Goal: Task Accomplishment & Management: Complete application form

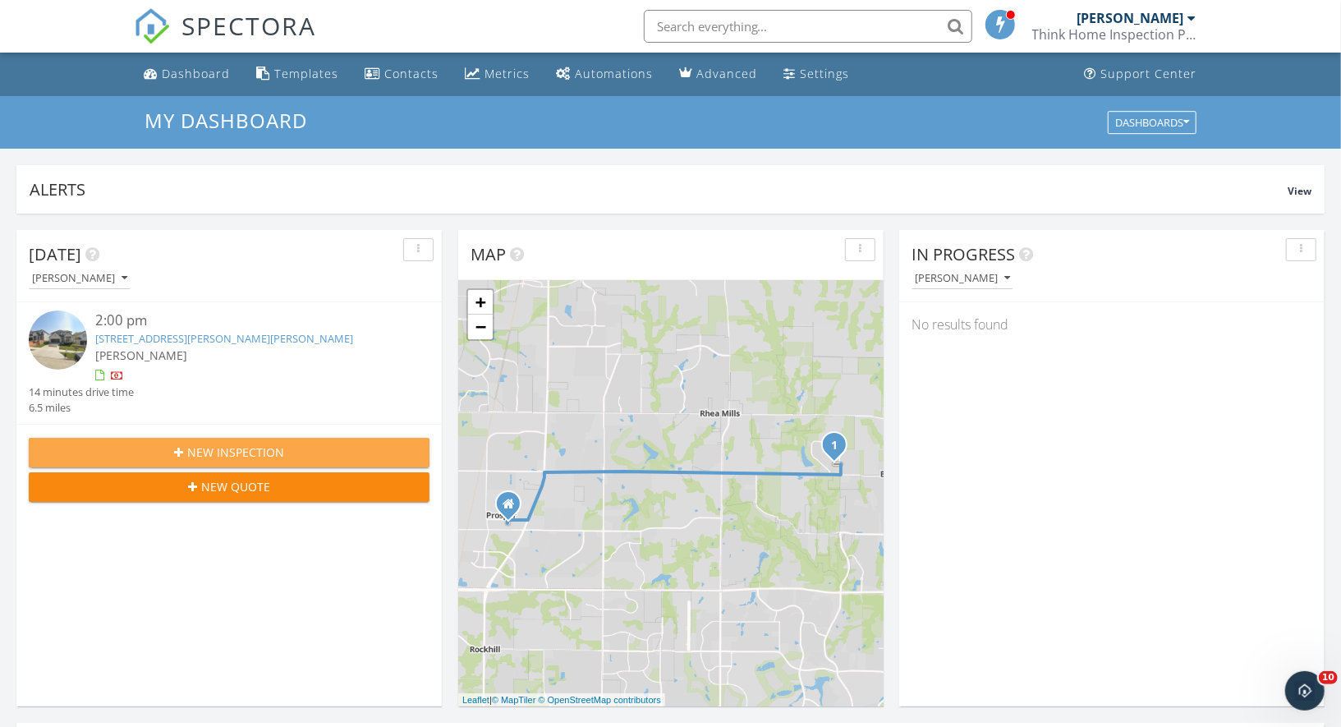
click at [244, 453] on span "New Inspection" at bounding box center [235, 452] width 97 height 17
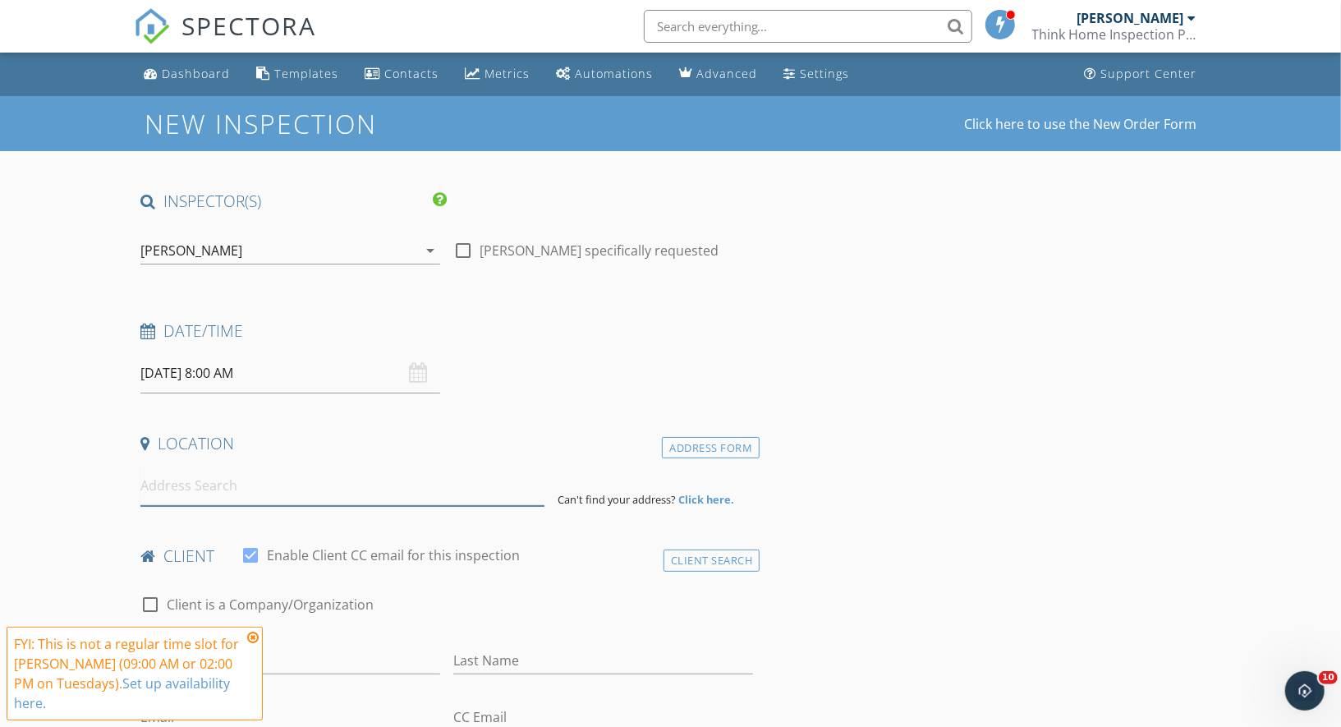
click at [228, 485] on input at bounding box center [342, 486] width 404 height 40
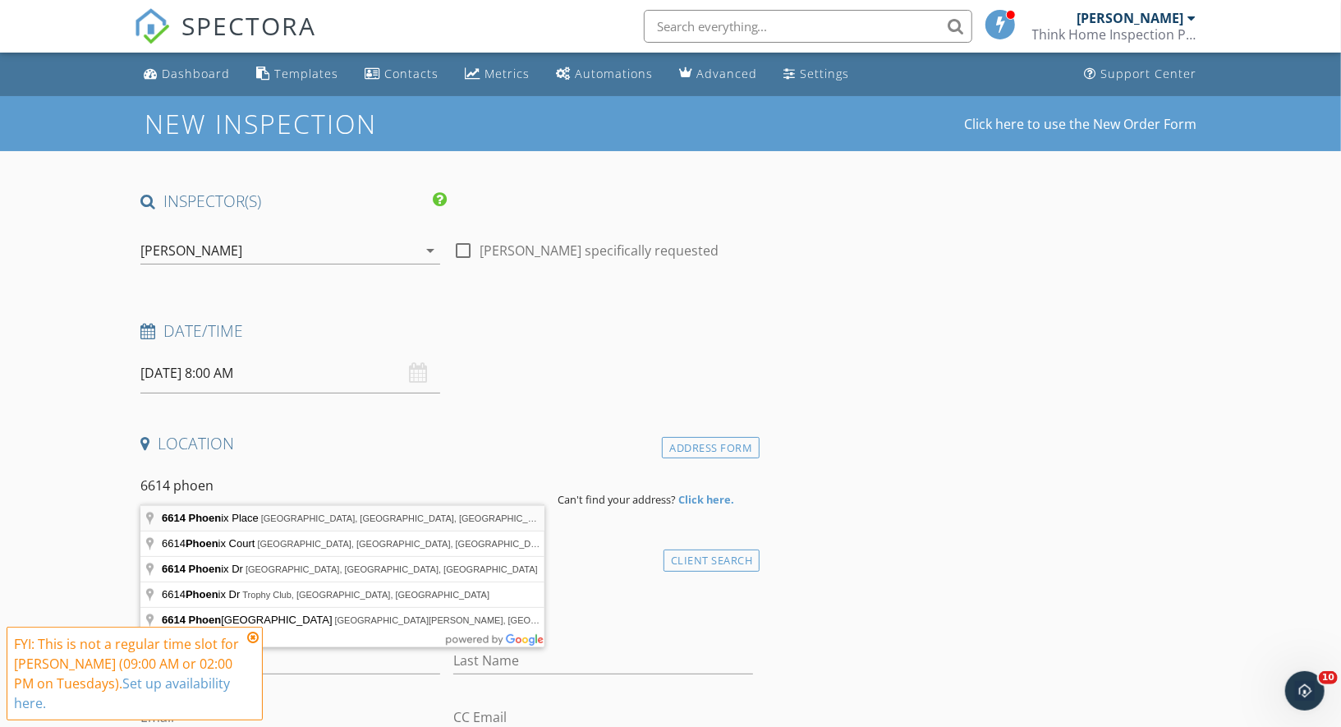
type input "6614 Phoenix Place, Plano, TX, USA"
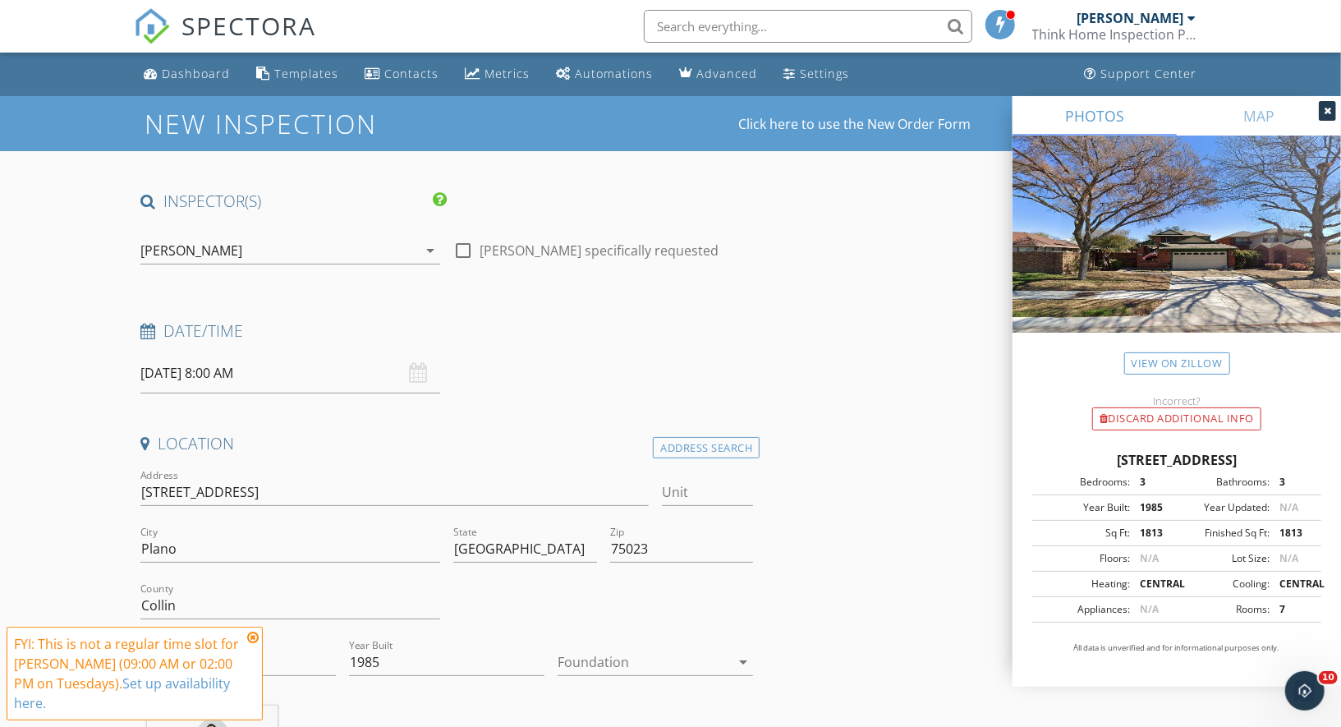
click at [254, 644] on icon at bounding box center [252, 637] width 11 height 13
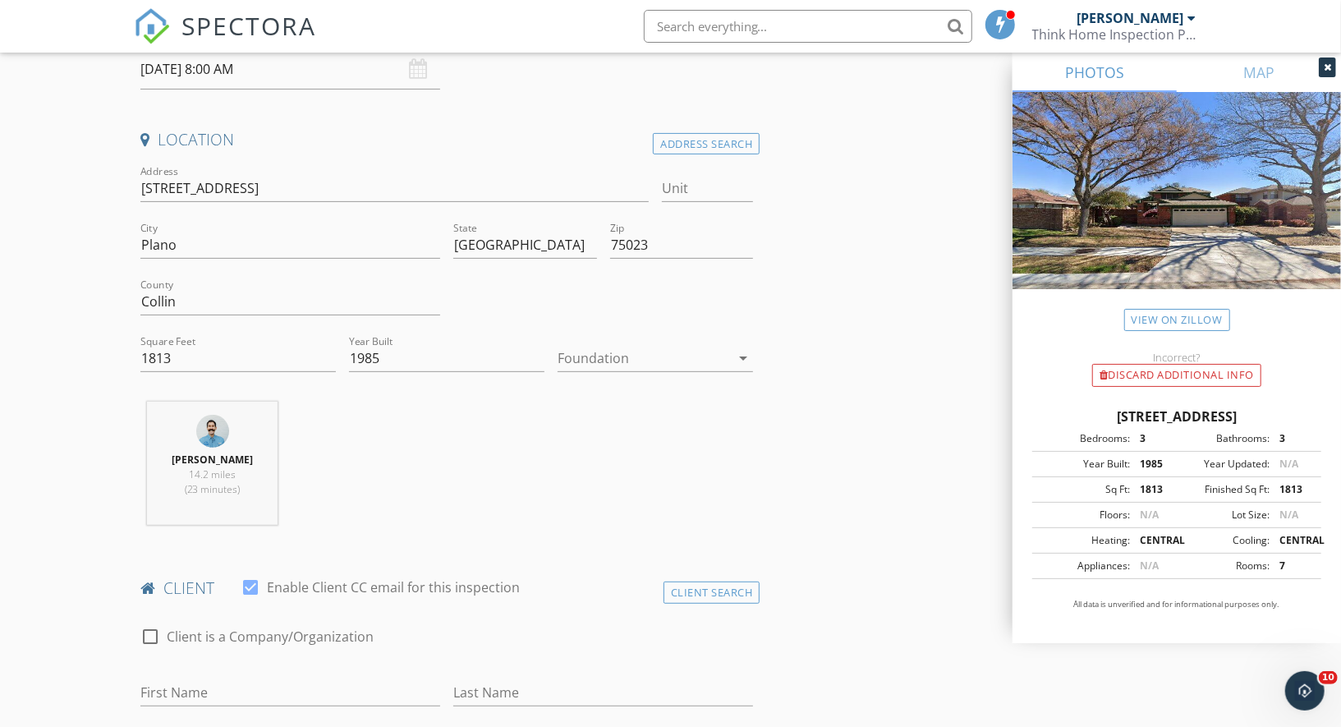
scroll to position [333, 0]
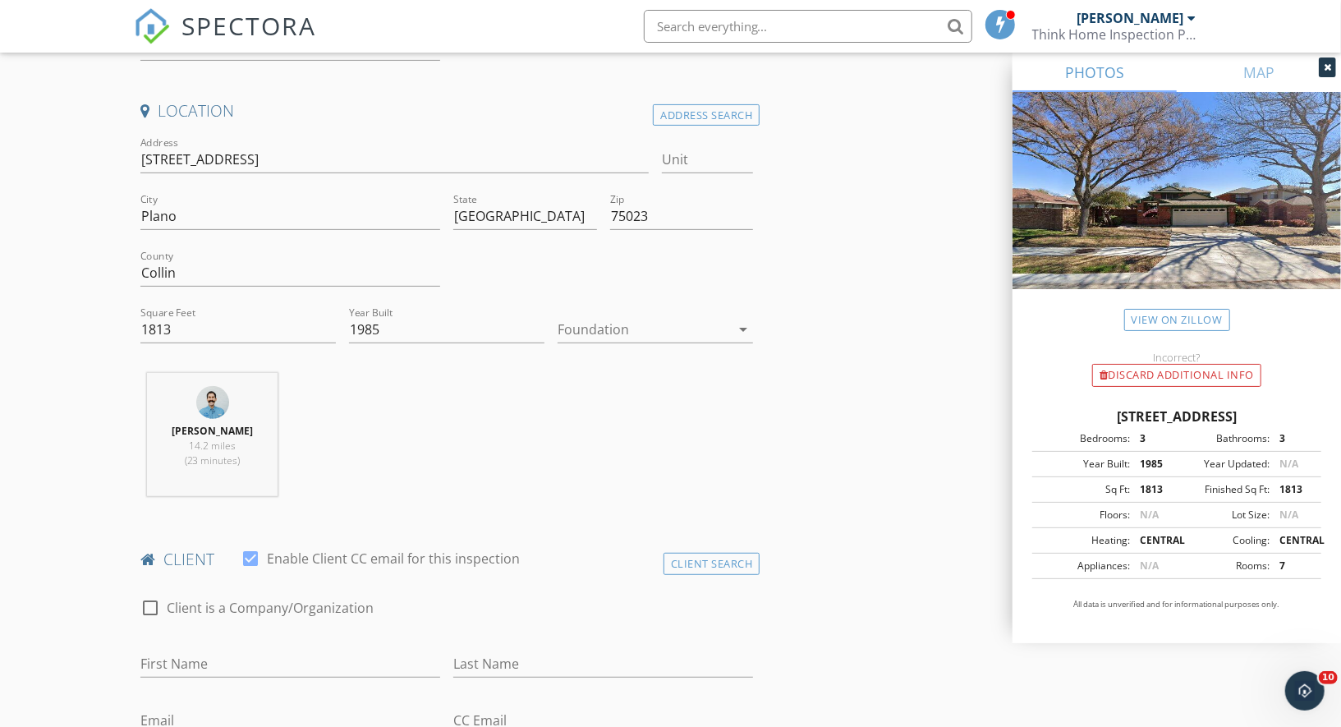
click at [650, 316] on div at bounding box center [644, 329] width 172 height 26
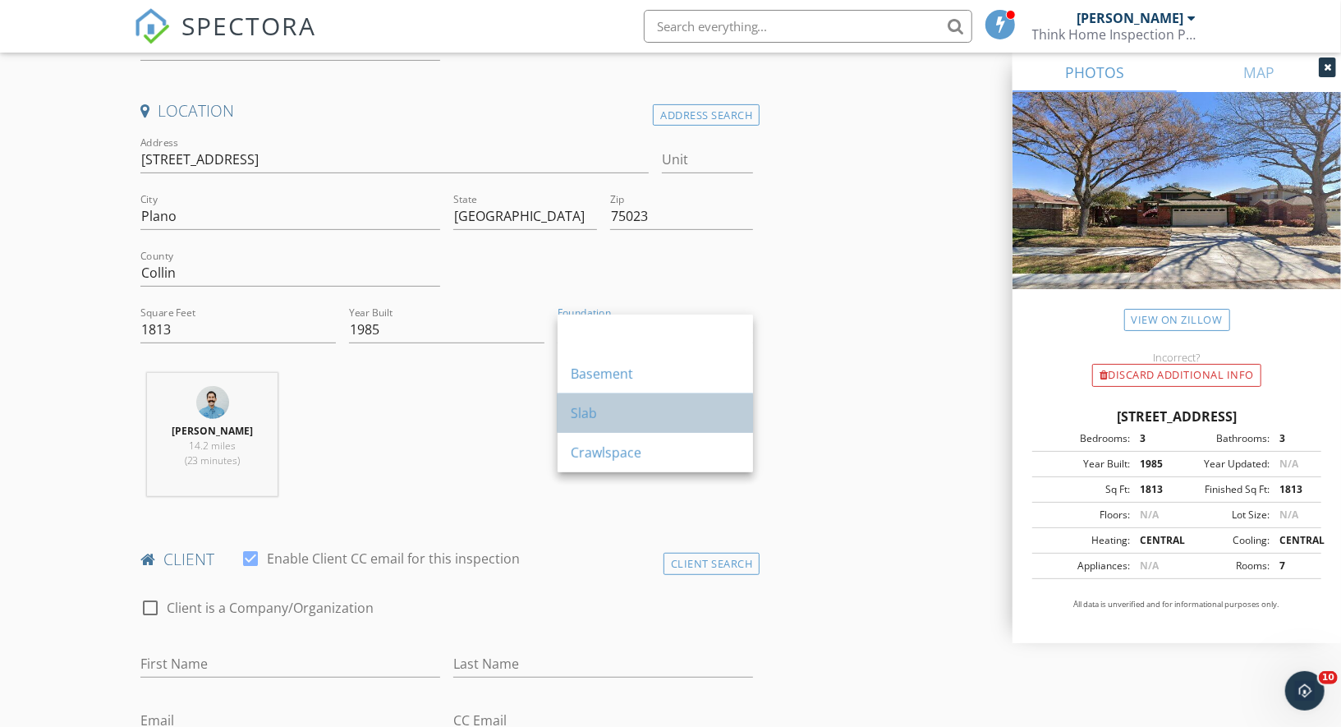
click at [580, 411] on div "Slab" at bounding box center [655, 413] width 169 height 20
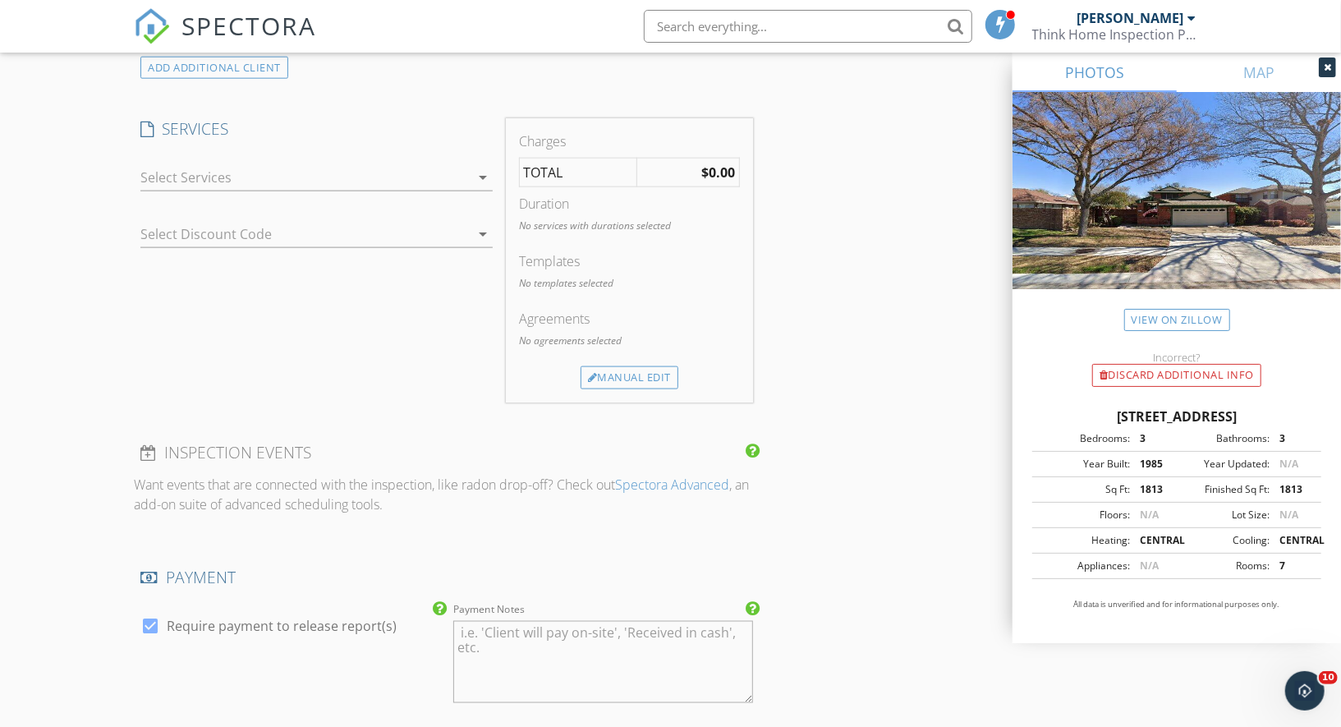
scroll to position [1271, 0]
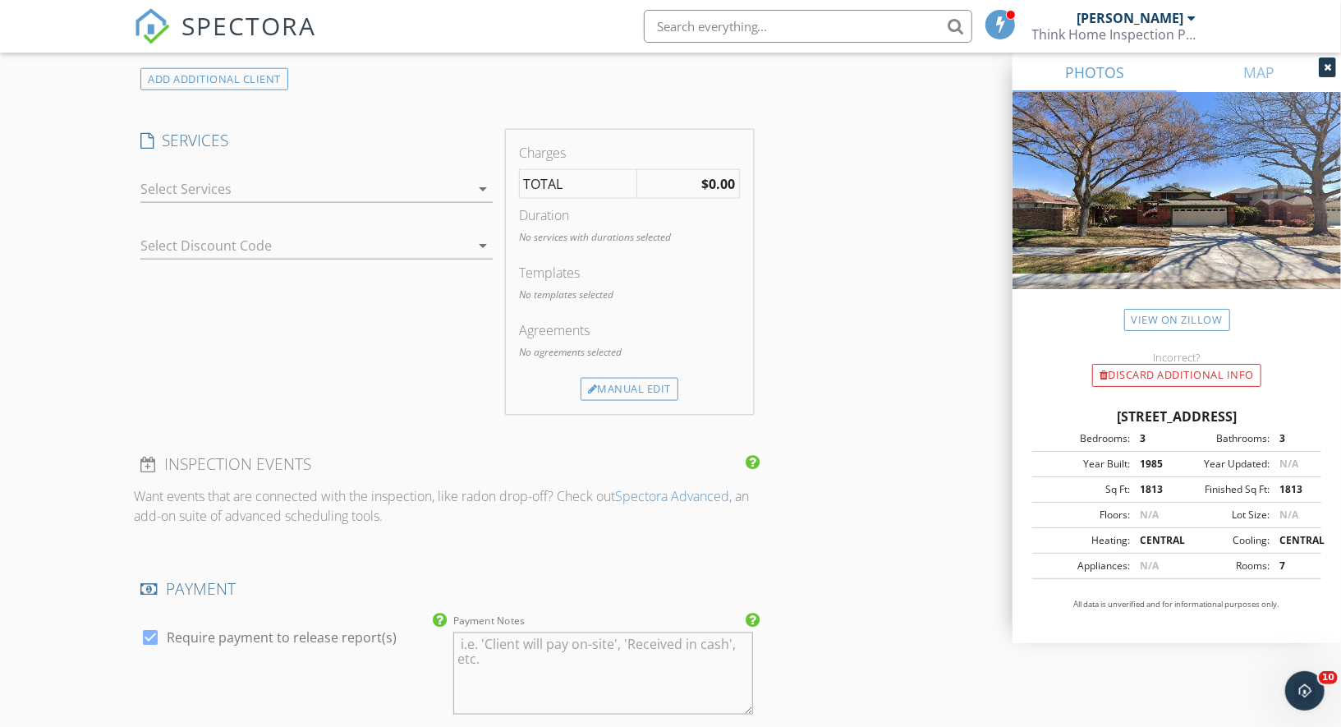
click at [284, 185] on div at bounding box center [304, 189] width 329 height 26
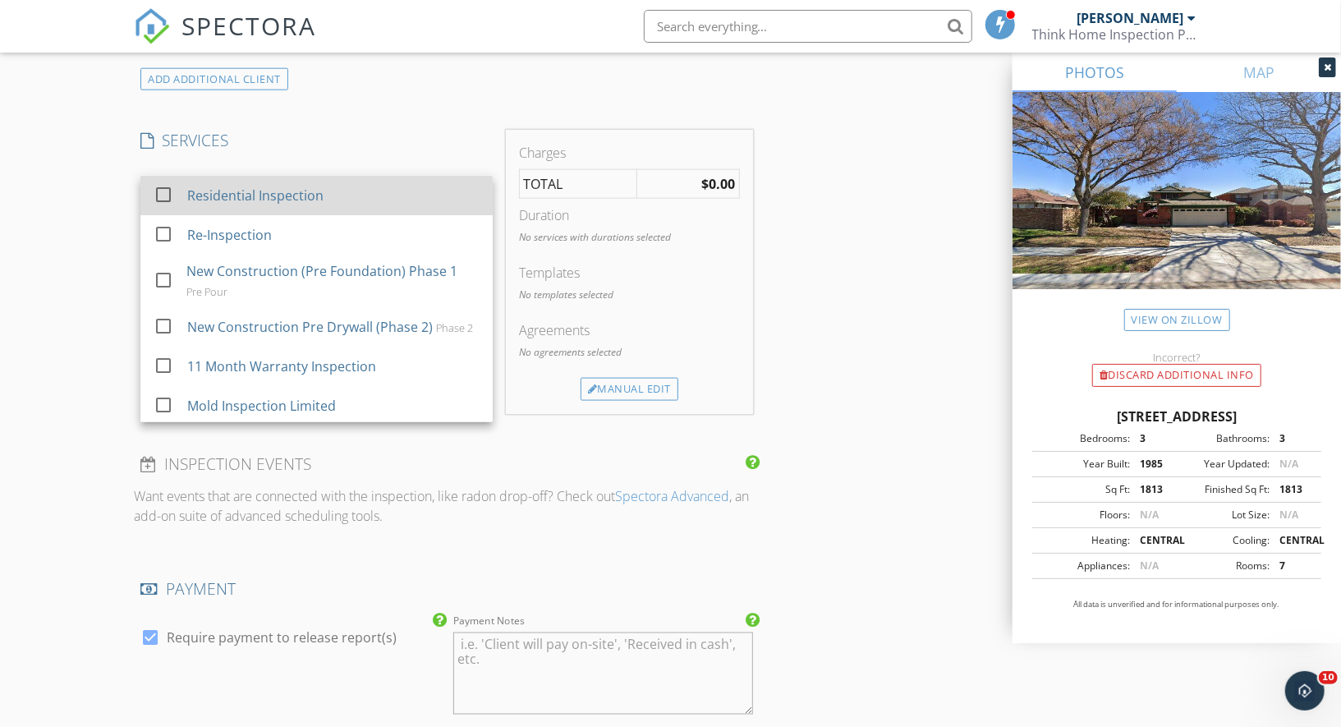
click at [209, 202] on div "Residential Inspection" at bounding box center [333, 195] width 292 height 33
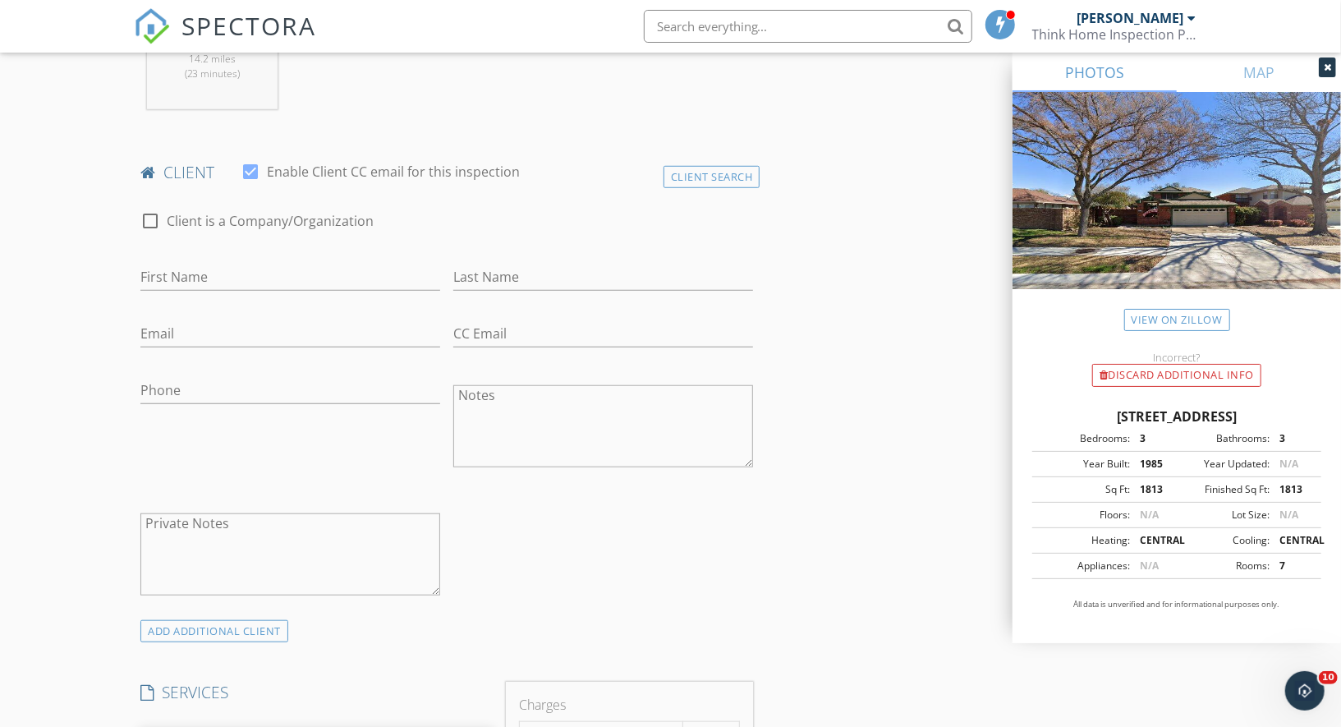
scroll to position [729, 0]
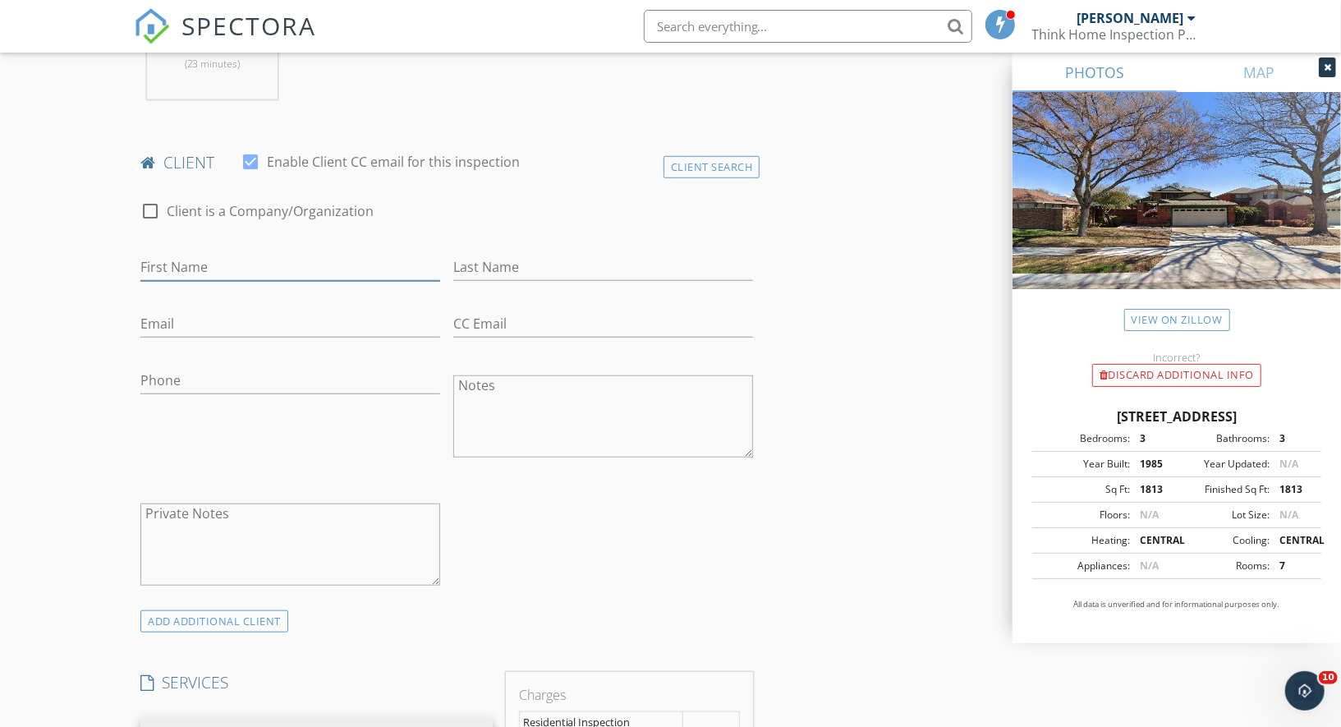
click at [200, 267] on input "First Name" at bounding box center [290, 267] width 300 height 27
paste input "[PERSON_NAME]"
drag, startPoint x: 195, startPoint y: 264, endPoint x: 312, endPoint y: 264, distance: 117.4
click at [312, 264] on input "[PERSON_NAME]" at bounding box center [290, 267] width 300 height 27
type input "[PERSON_NAME]"
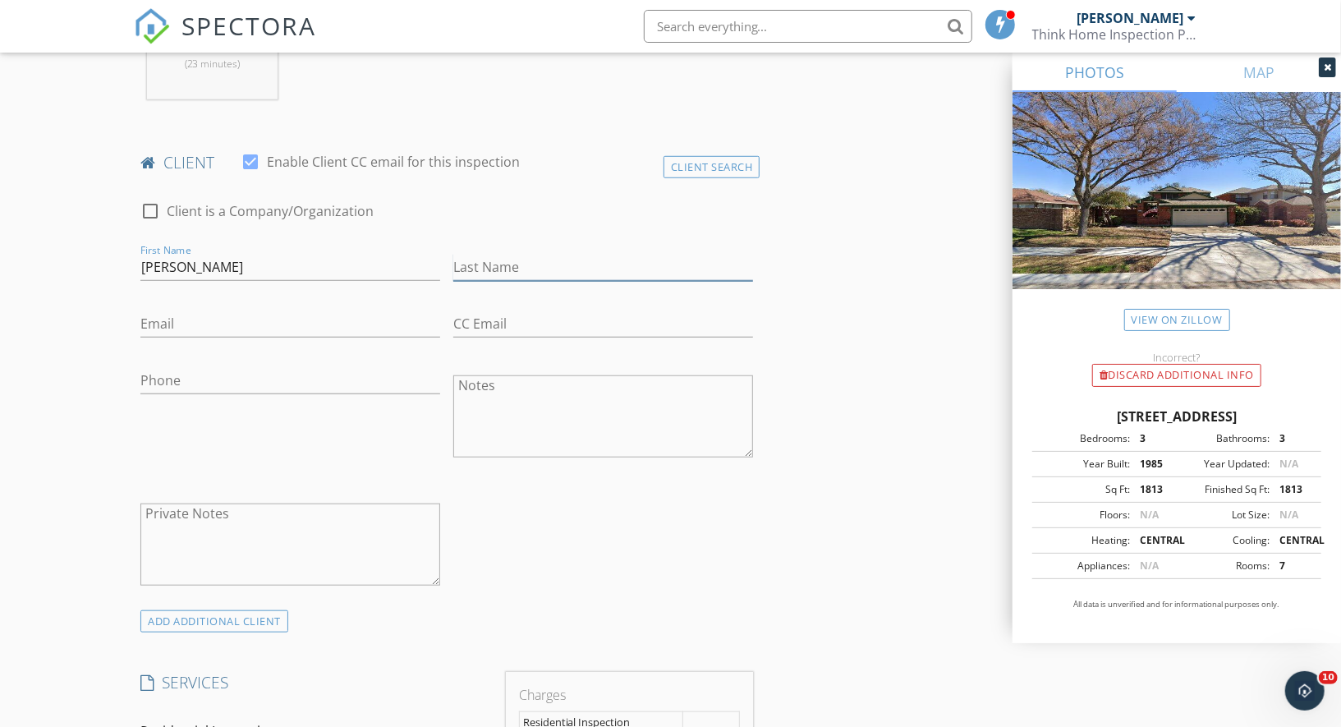
click at [512, 266] on input "Last Name" at bounding box center [603, 267] width 300 height 27
paste input "Amonullaev"
type input "Amonullaev"
click at [287, 314] on input "Email" at bounding box center [290, 323] width 300 height 27
paste input "oabdullo@gmail.com"
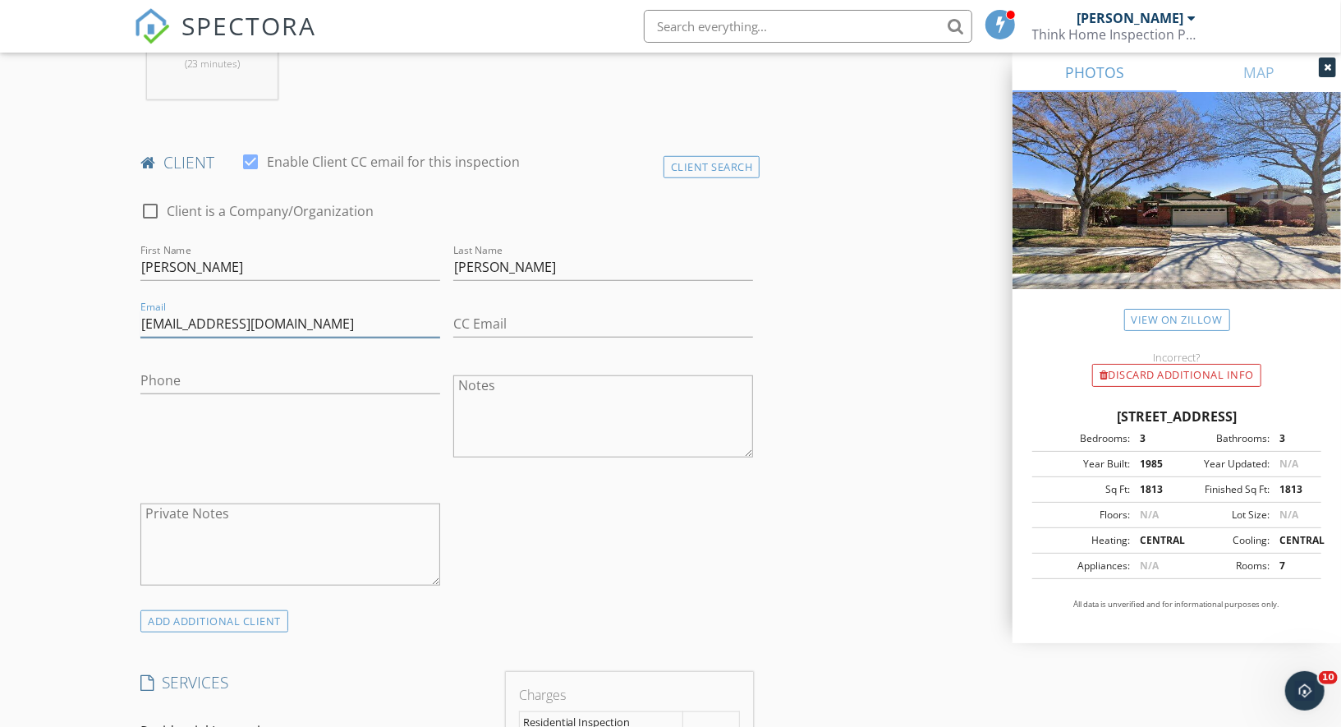
type input "oabdullo@gmail.com"
click at [185, 367] on input "Phone" at bounding box center [290, 380] width 300 height 27
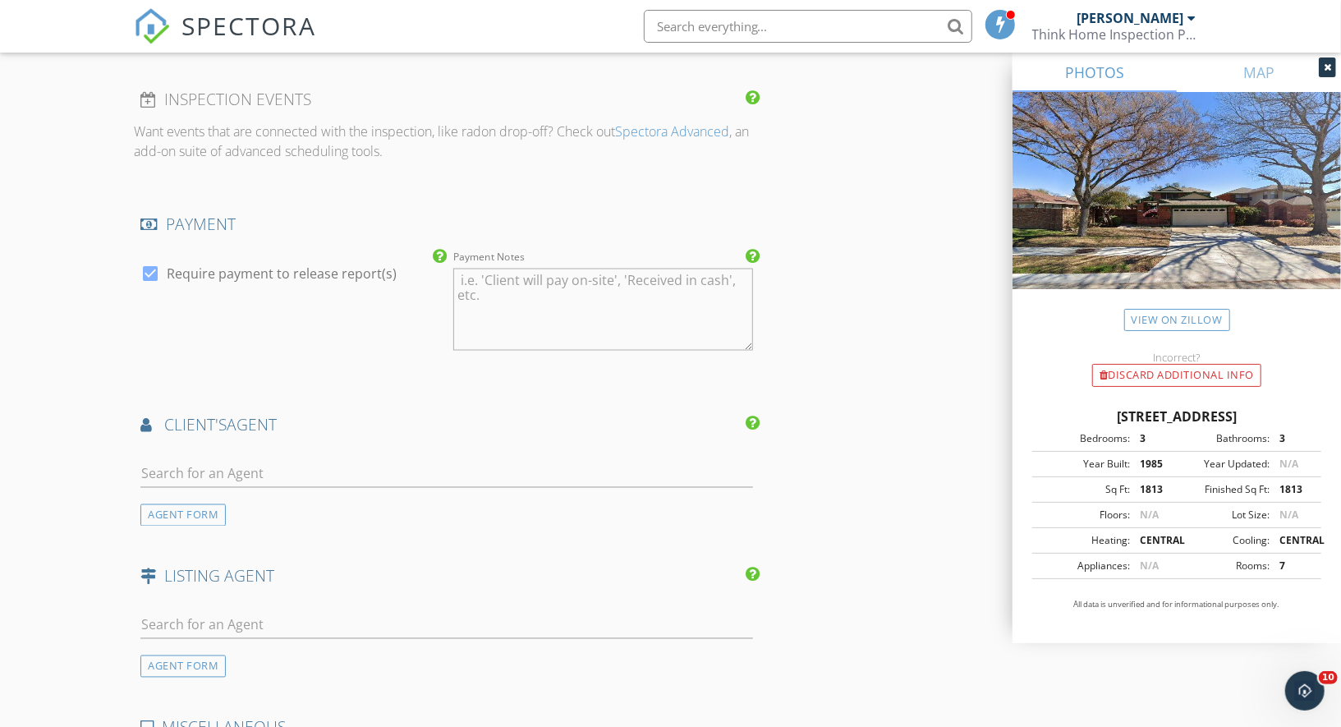
scroll to position [1694, 0]
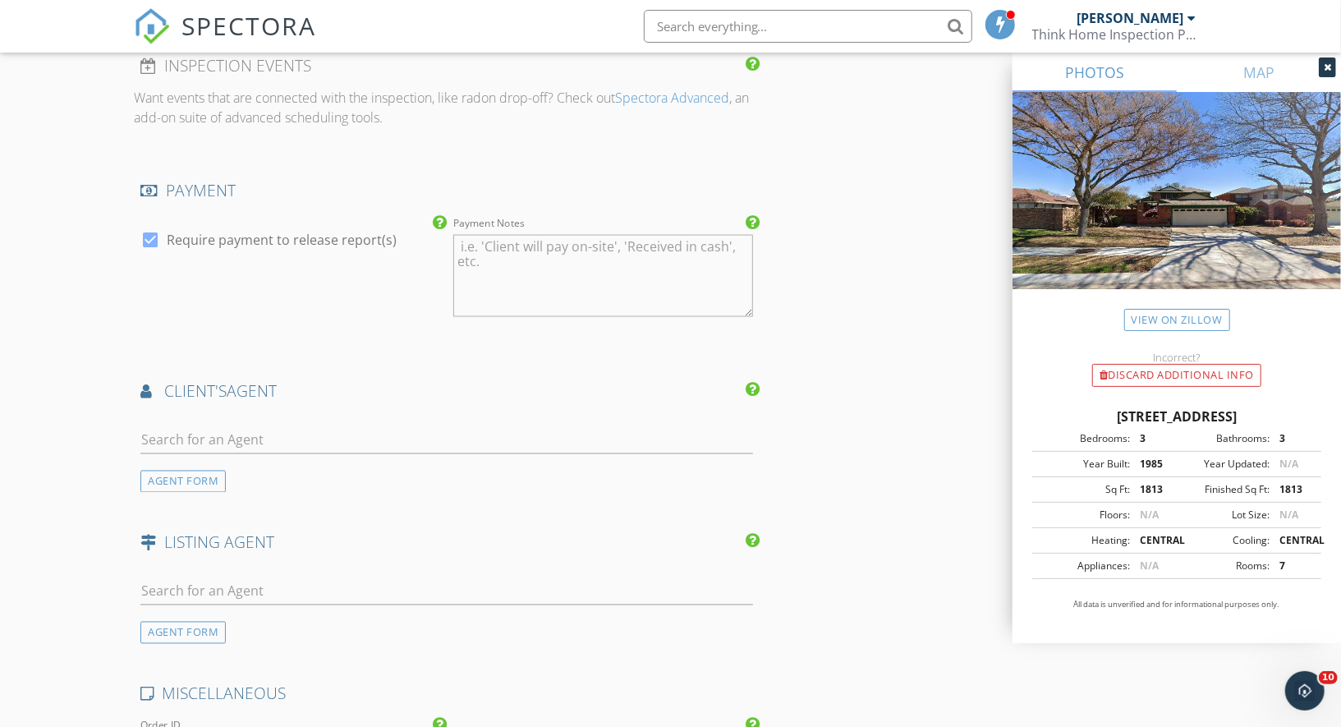
type input "917-551-0588"
click at [228, 435] on input "text" at bounding box center [446, 440] width 613 height 27
type input "Olga"
click at [224, 475] on div "Olga Kalyta" at bounding box center [238, 477] width 102 height 20
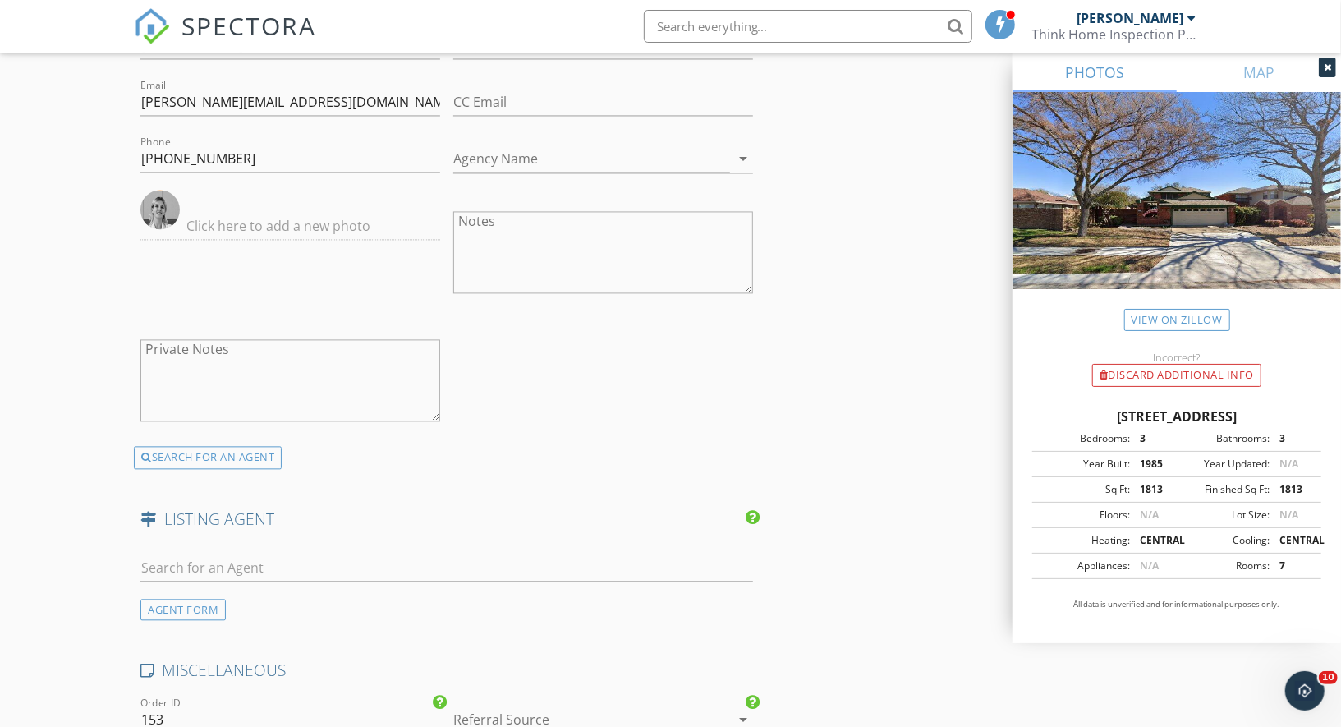
scroll to position [2131, 0]
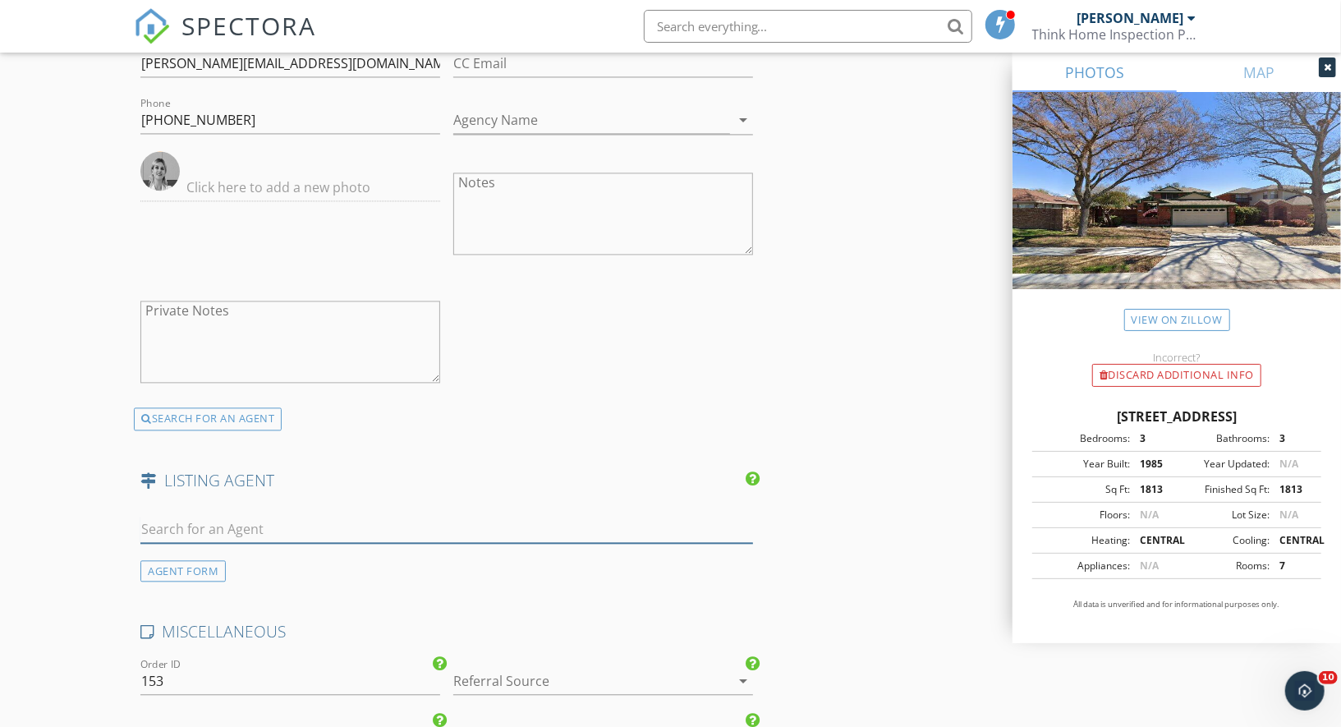
click at [209, 518] on input "text" at bounding box center [446, 529] width 613 height 27
click at [192, 560] on div "AGENT FORM" at bounding box center [182, 571] width 85 height 22
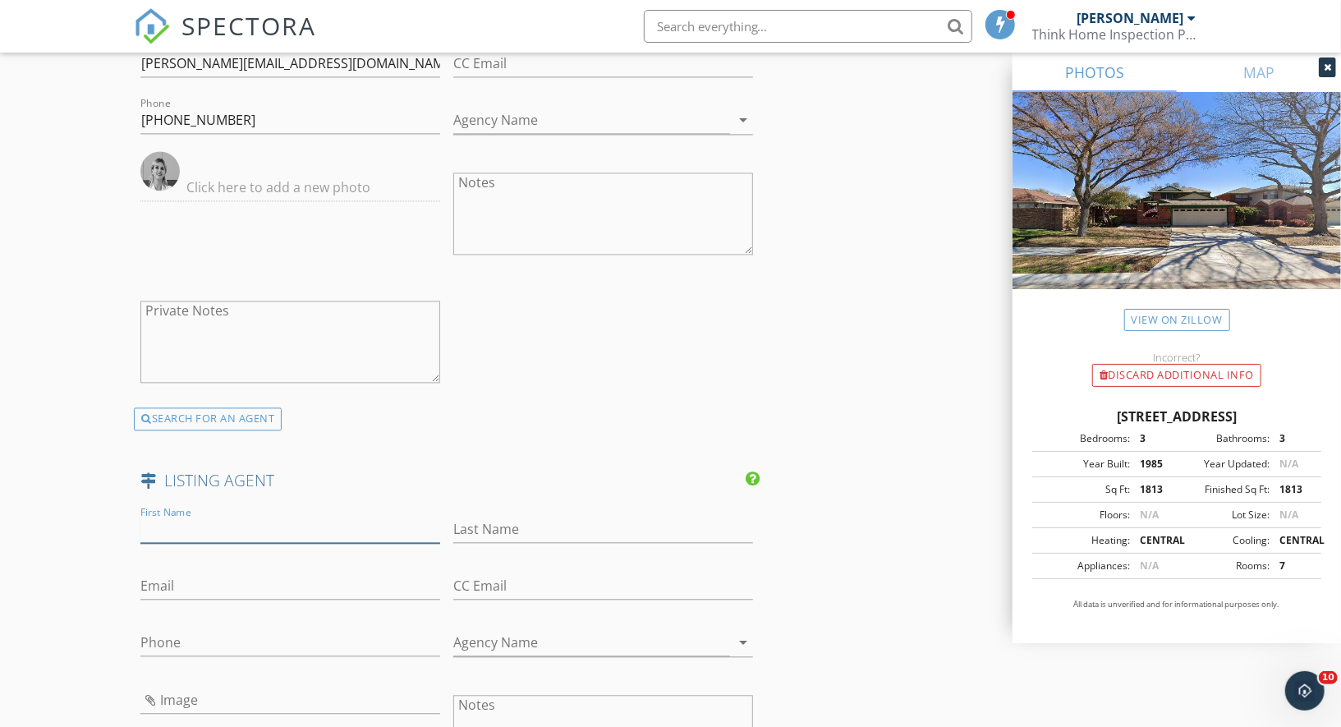
click at [196, 516] on input "First Name" at bounding box center [290, 529] width 300 height 27
paste input "Gerald Crow"
drag, startPoint x: 186, startPoint y: 521, endPoint x: 258, endPoint y: 520, distance: 71.5
click at [258, 520] on input "Gerald Crow" at bounding box center [290, 529] width 300 height 27
type input "Gerald"
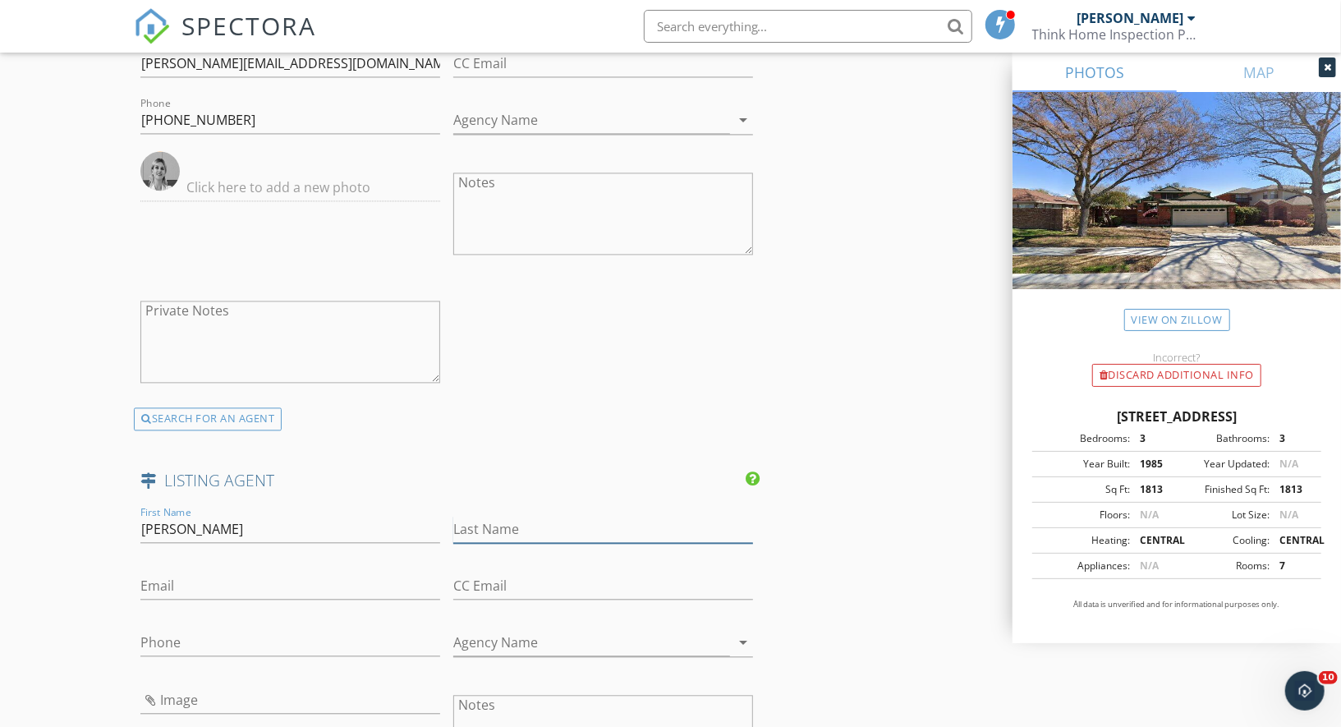
click at [509, 516] on input "Last Name" at bounding box center [603, 529] width 300 height 27
paste input "Crow"
type input "Crow"
click at [300, 577] on input "Email" at bounding box center [290, 585] width 300 height 27
paste input "214-912-6271"
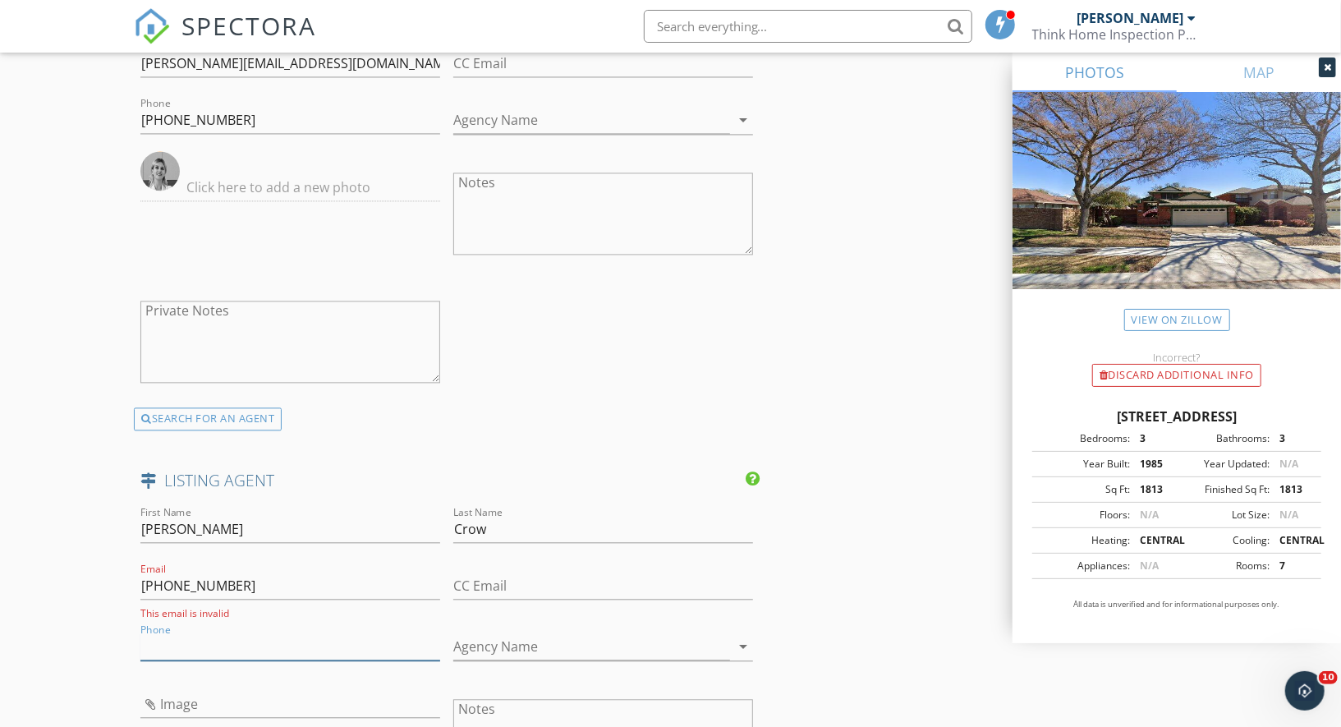
click at [221, 637] on input "Phone" at bounding box center [290, 646] width 300 height 27
click at [198, 578] on input "214-912-6271" at bounding box center [290, 585] width 300 height 27
drag, startPoint x: 252, startPoint y: 574, endPoint x: 118, endPoint y: 574, distance: 133.9
paste input "geraldcrow@judgefite.com"
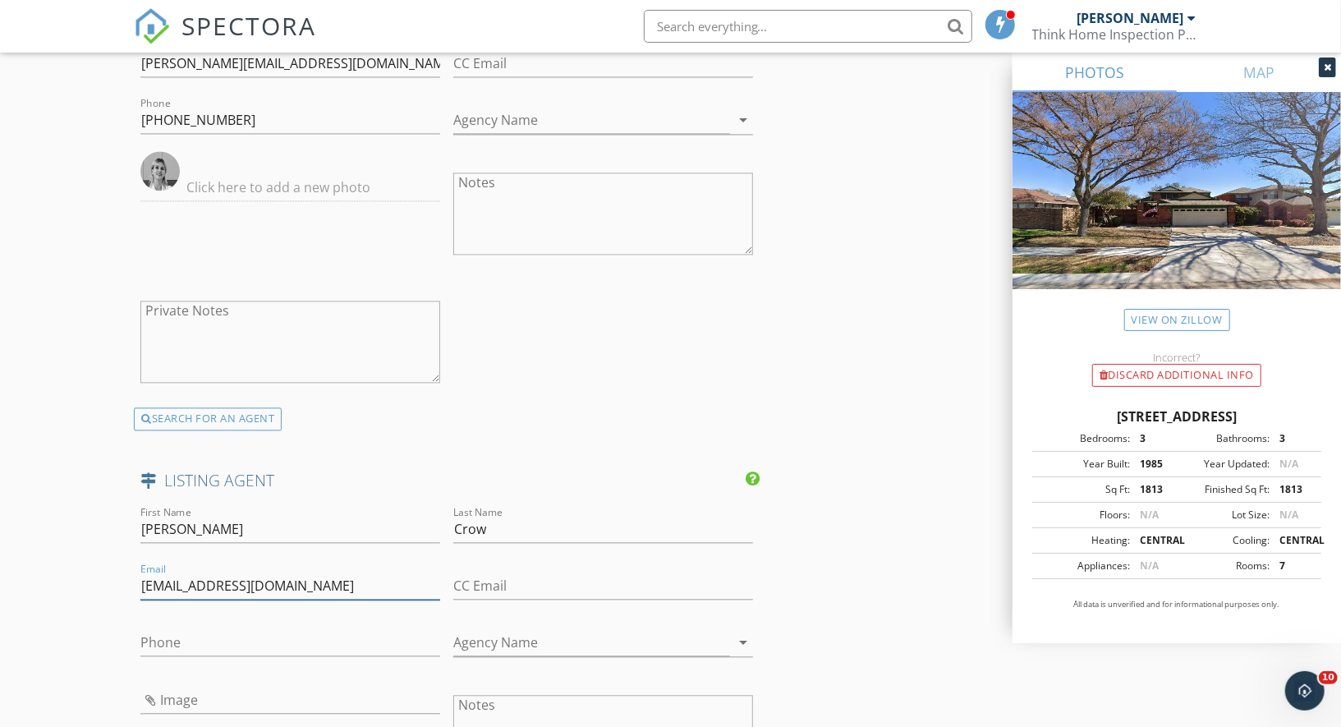
type input "geraldcrow@judgefite.com"
click at [170, 629] on input "Phone" at bounding box center [290, 642] width 300 height 27
paste input "214-912-6271"
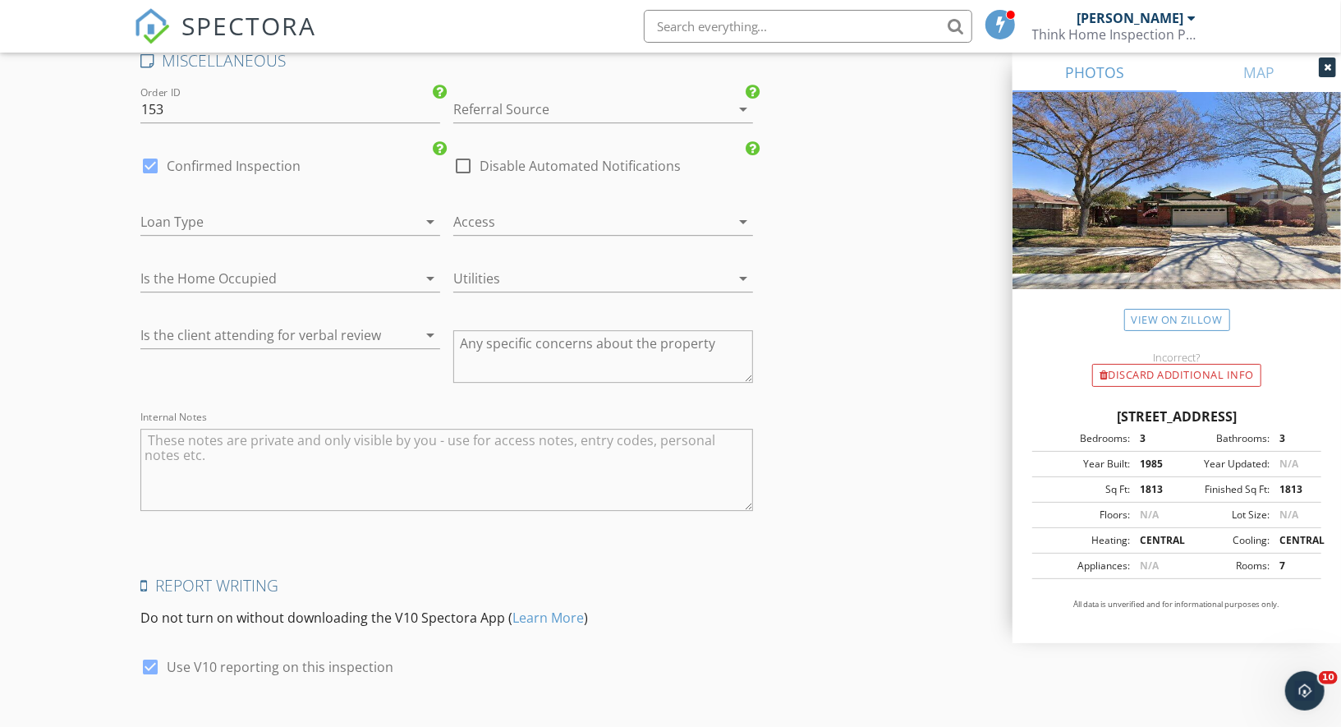
scroll to position [3109, 0]
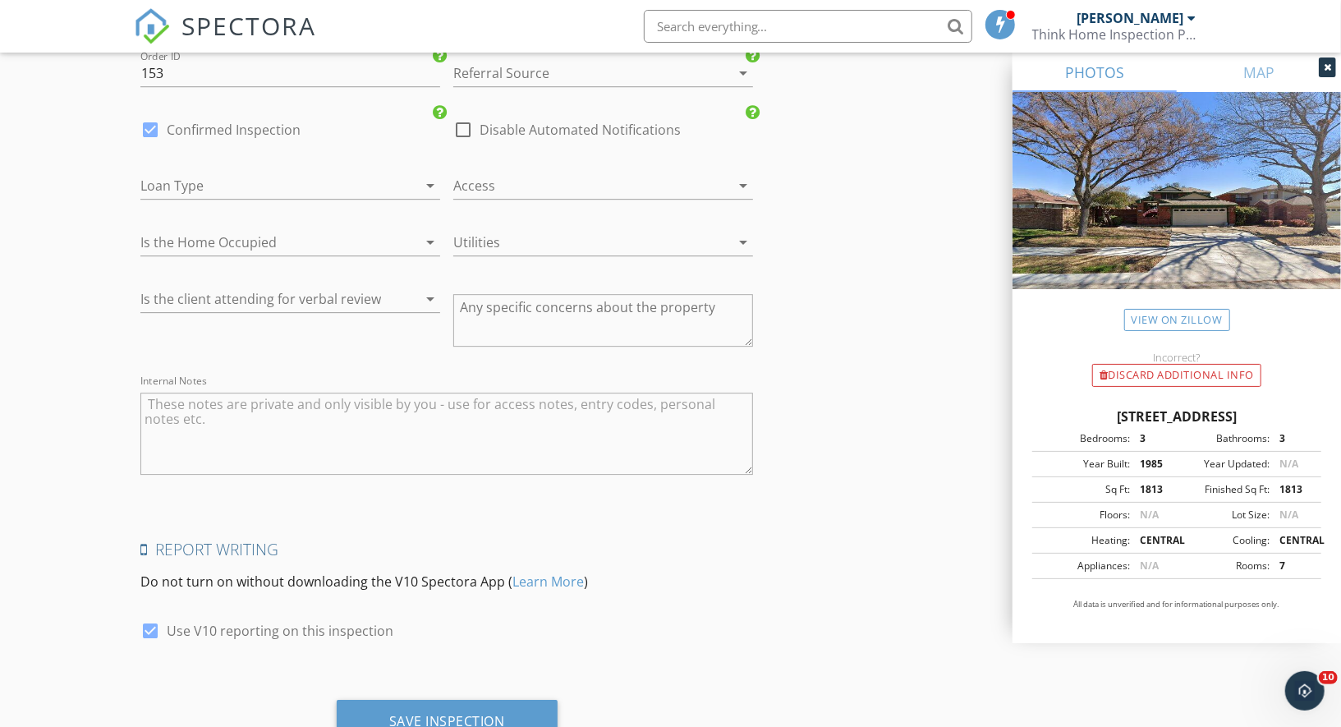
type input "214-912-6271"
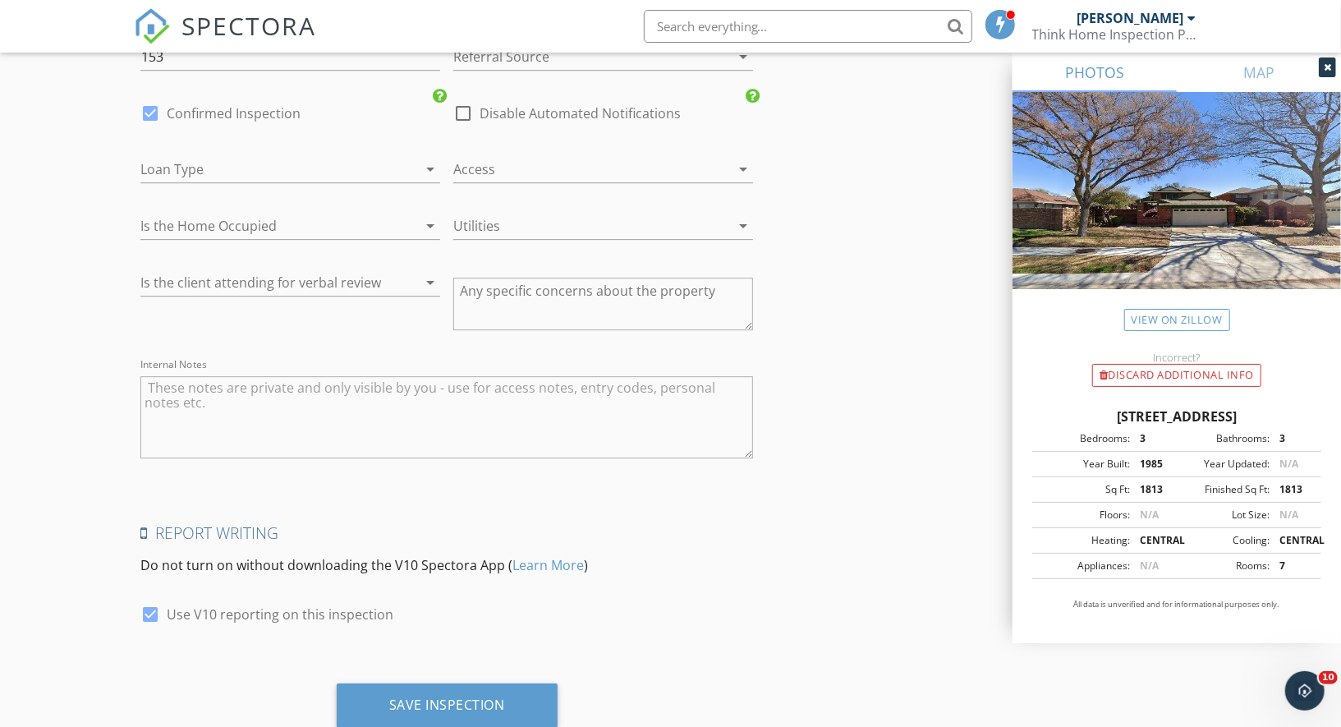
scroll to position [3166, 0]
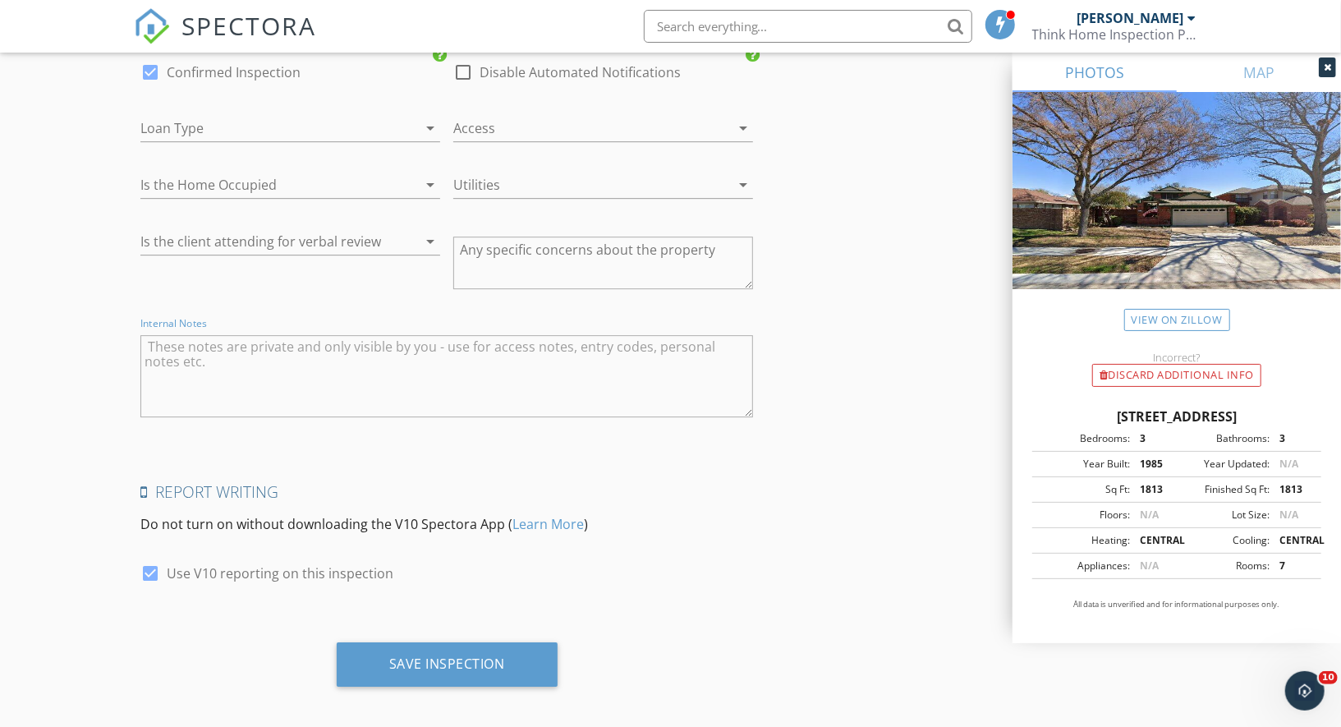
click at [269, 356] on textarea "Internal Notes" at bounding box center [446, 376] width 613 height 82
paste textarea "(800) 257-1242"
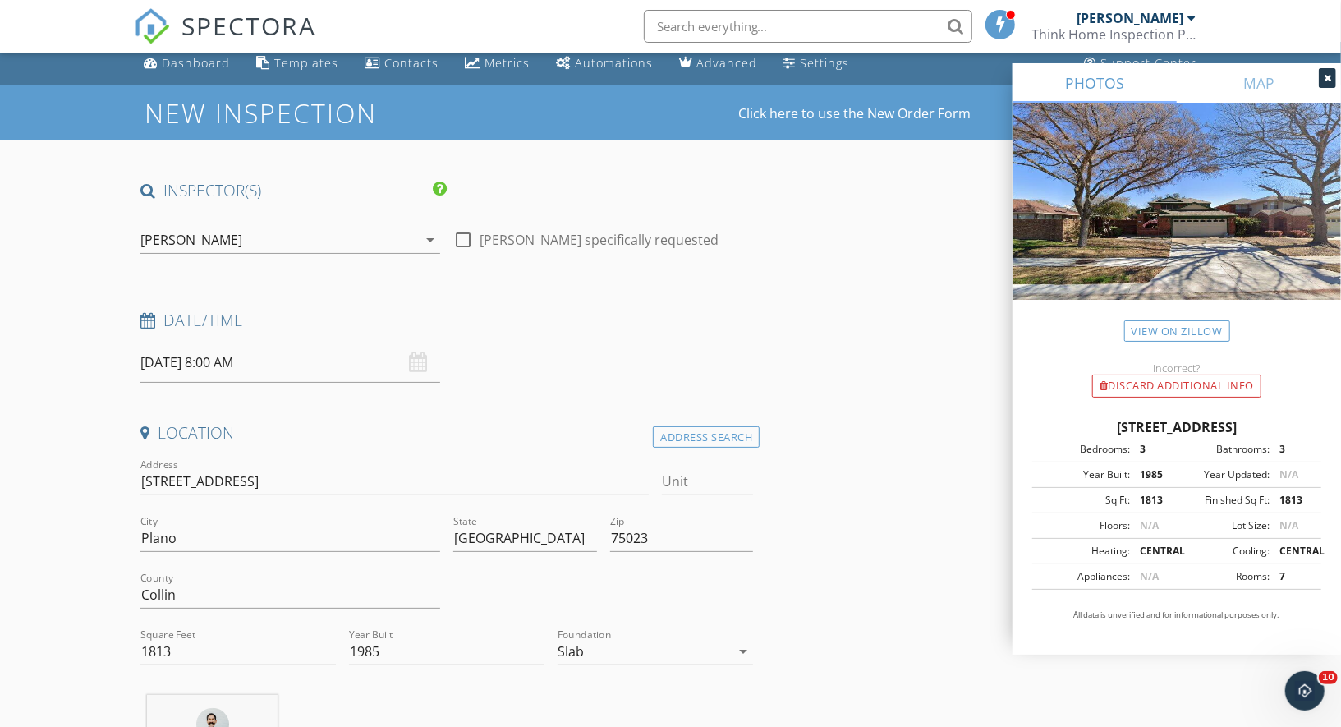
scroll to position [0, 0]
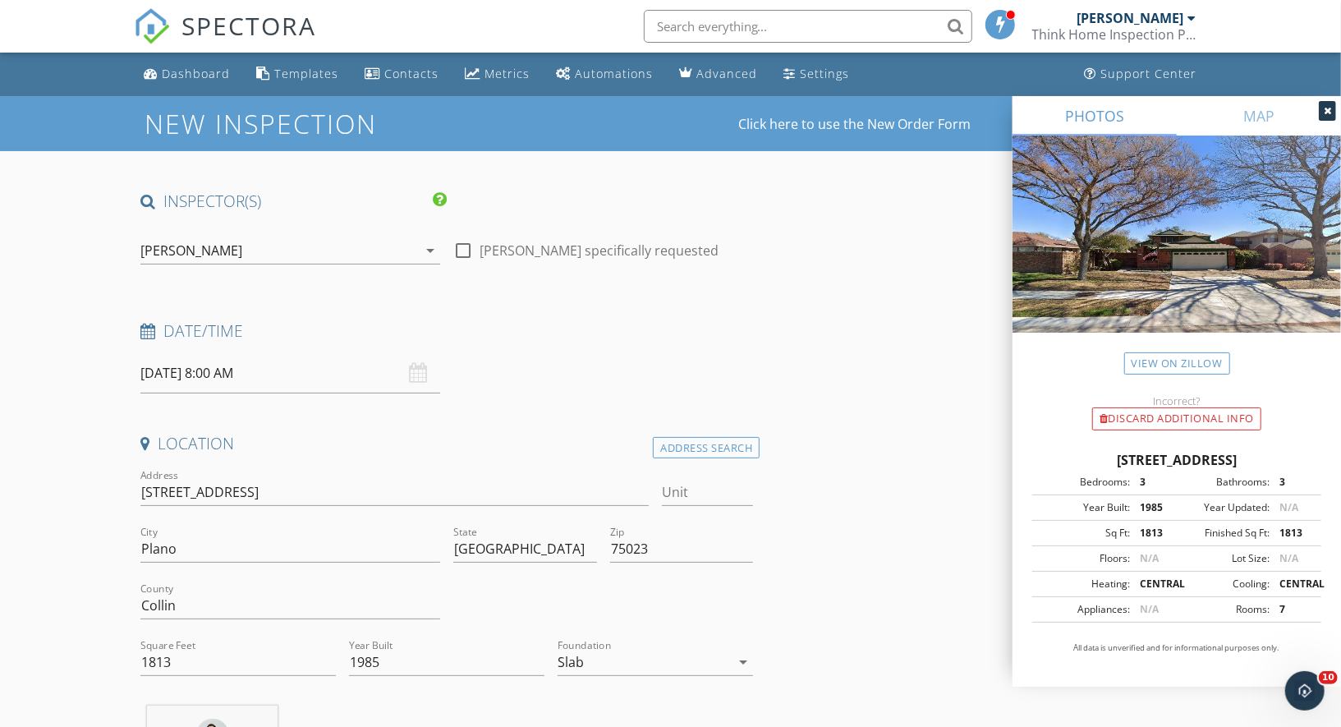
type textarea "(800) 257-1242"
click at [267, 375] on input "09/30/2025 8:00 AM" at bounding box center [290, 373] width 300 height 40
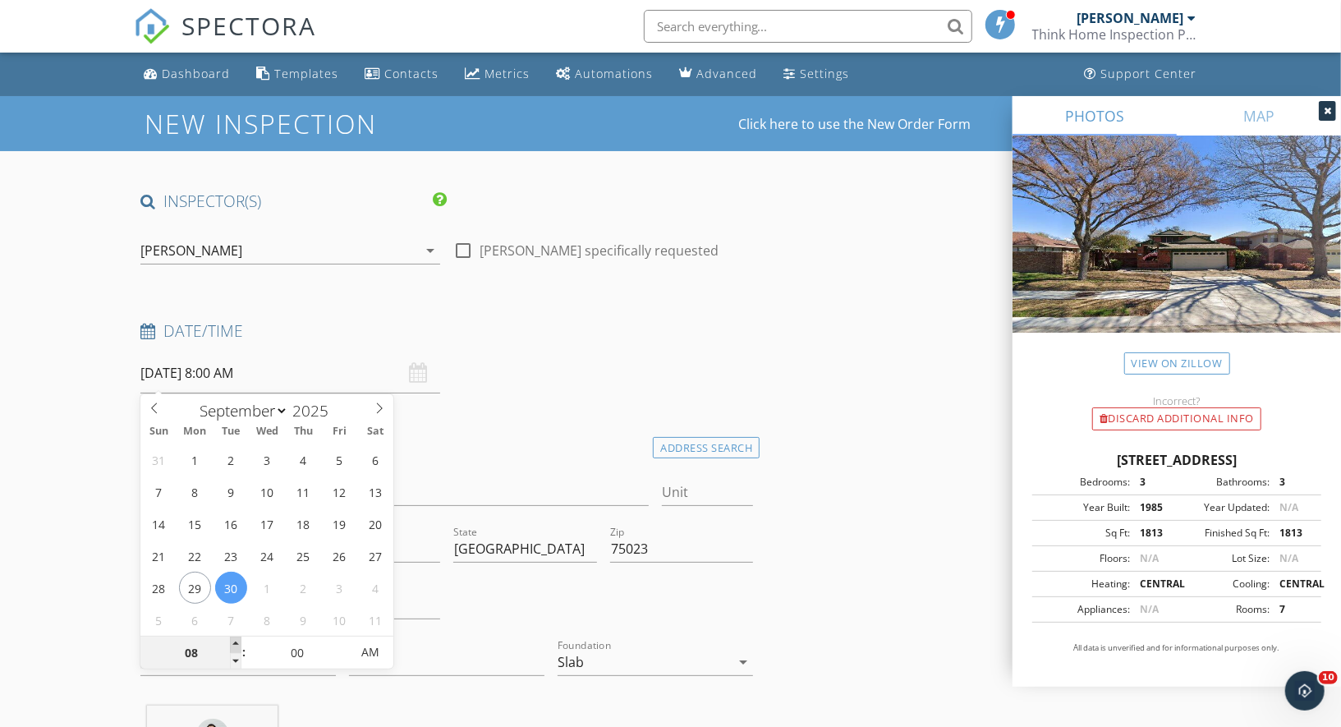
type input "09"
type input "09/30/2025 9:00 AM"
click at [237, 638] on span at bounding box center [235, 645] width 11 height 16
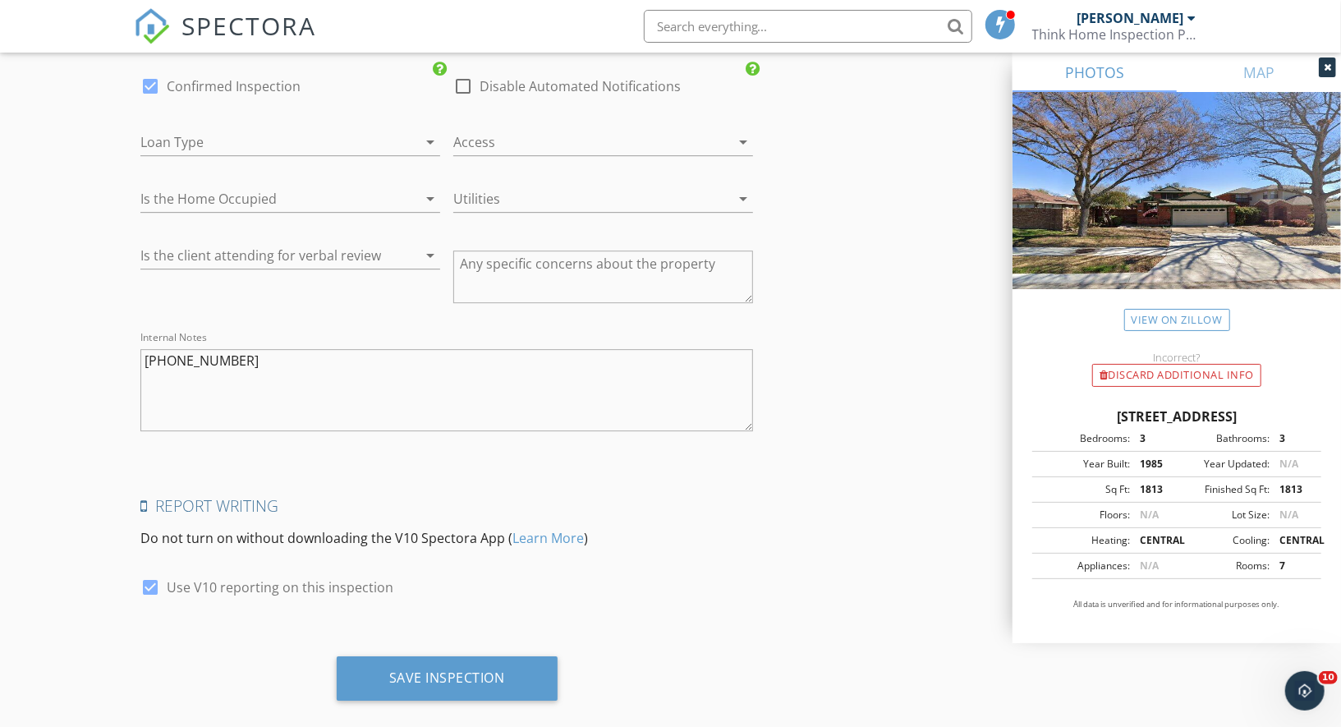
scroll to position [3166, 0]
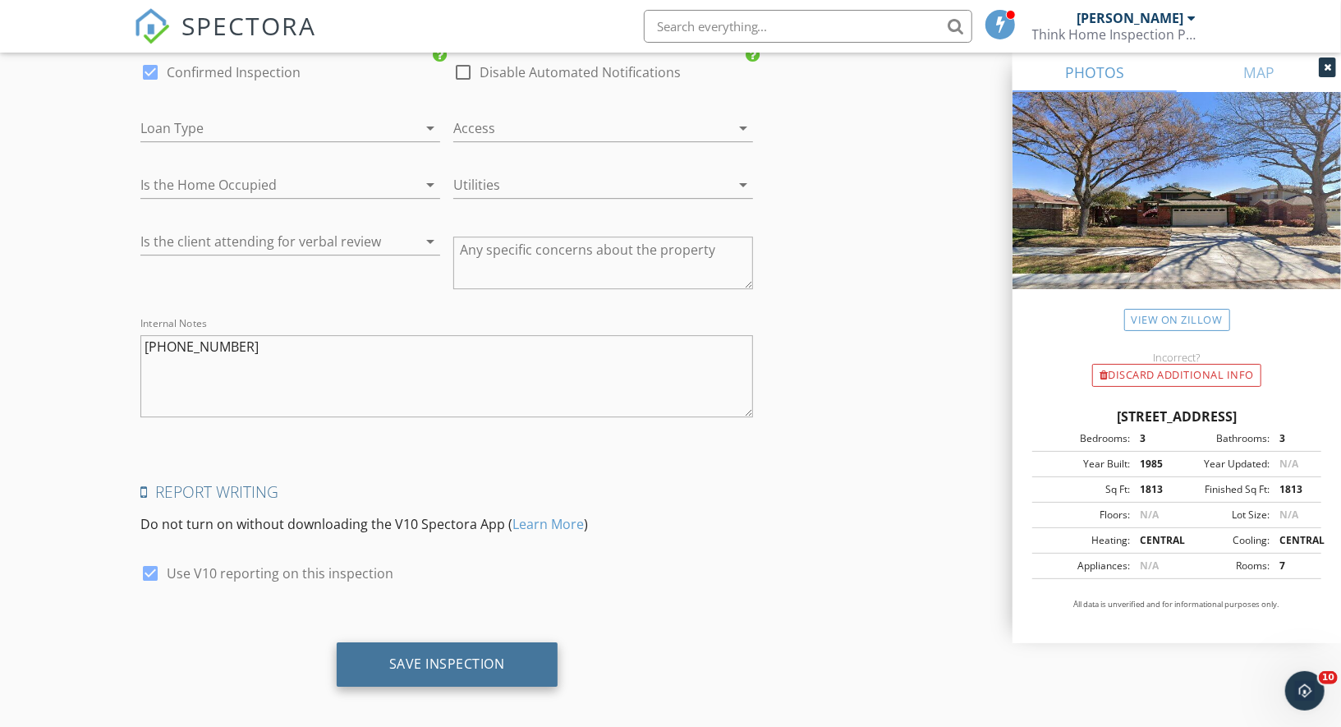
click at [421, 655] on div "Save Inspection" at bounding box center [447, 663] width 116 height 16
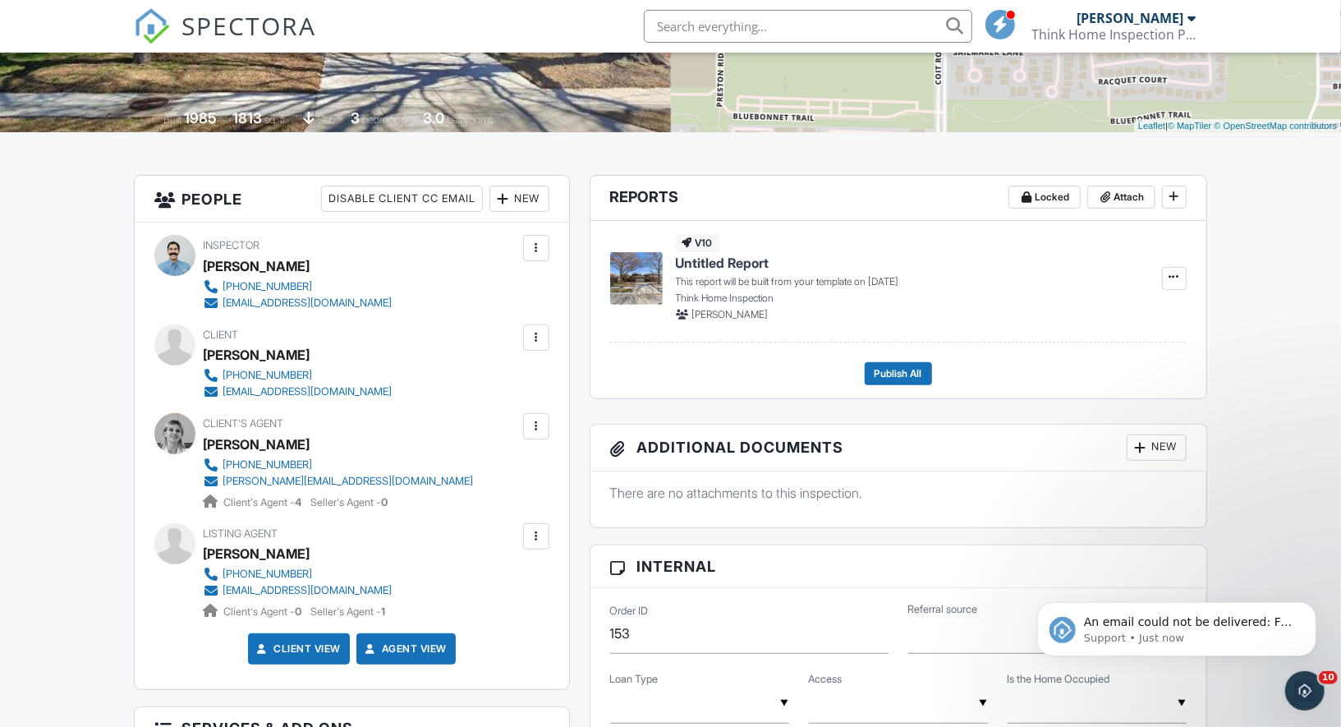
scroll to position [300, 0]
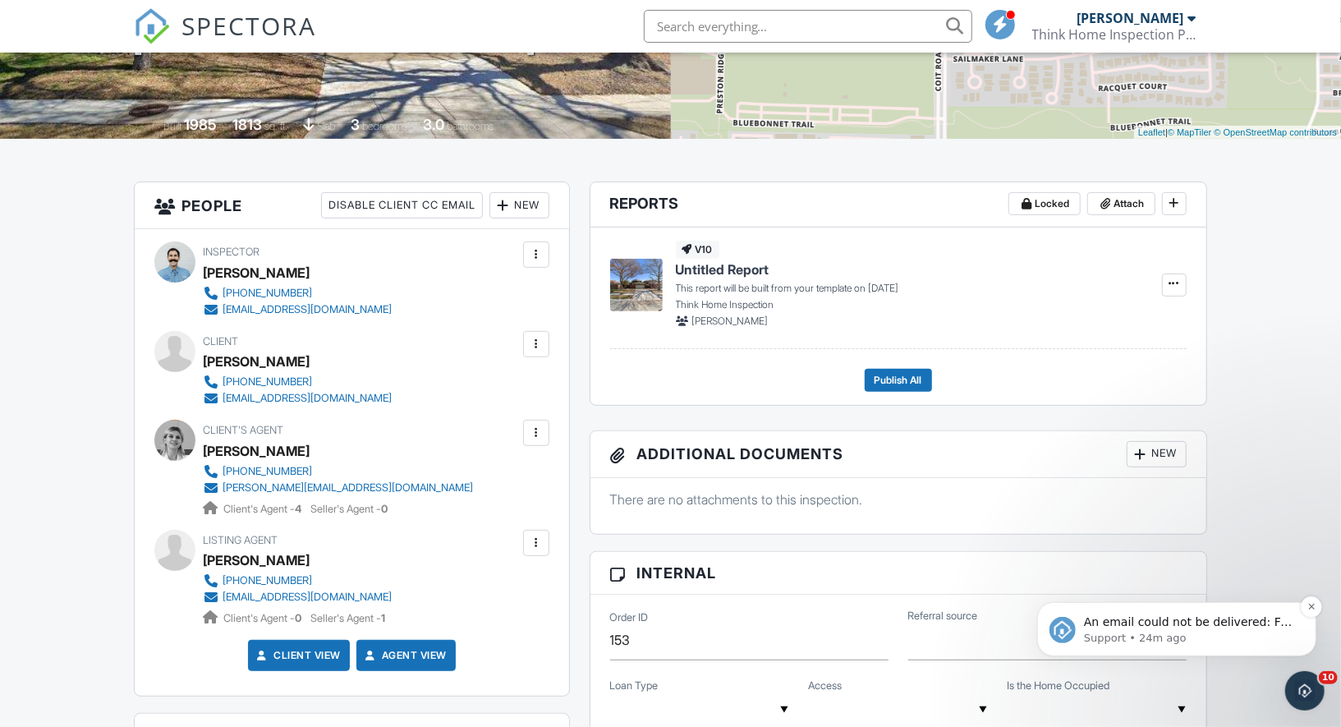
click at [1104, 626] on span "An email could not be delivered: For more information, view Why emails don't ge…" at bounding box center [1187, 637] width 209 height 46
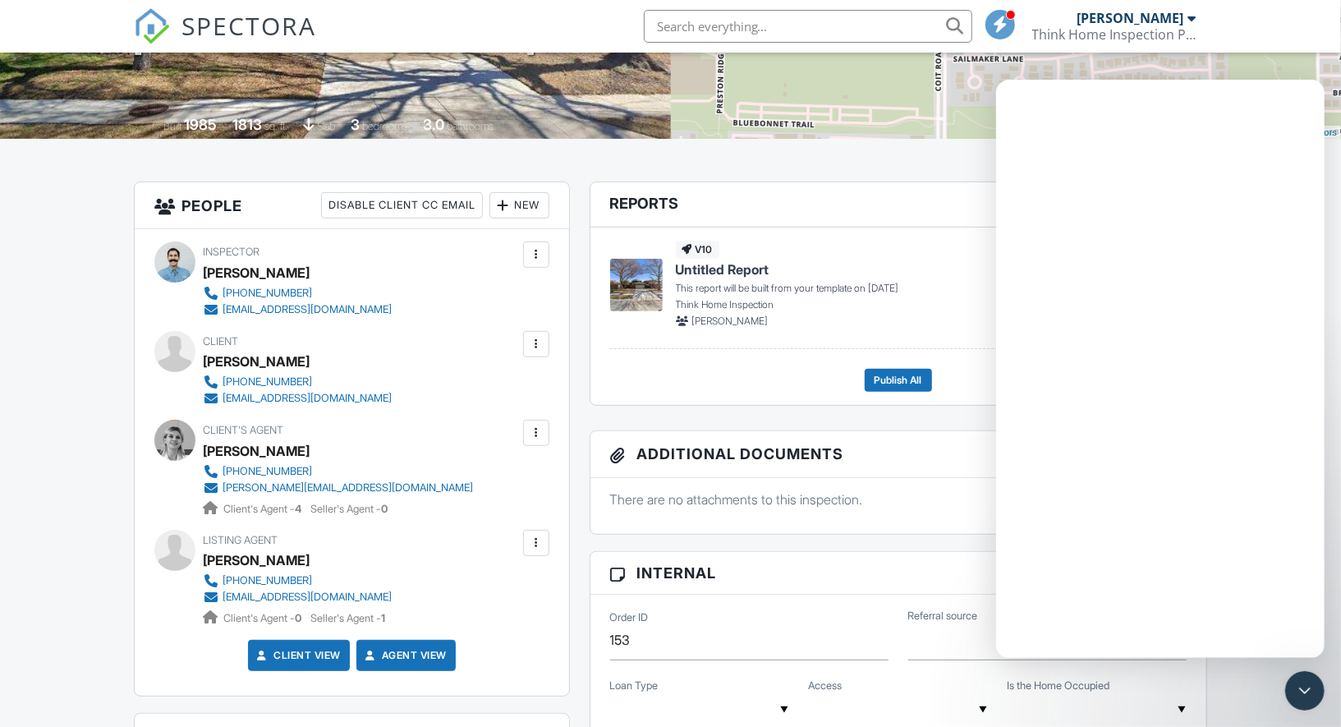
scroll to position [0, 0]
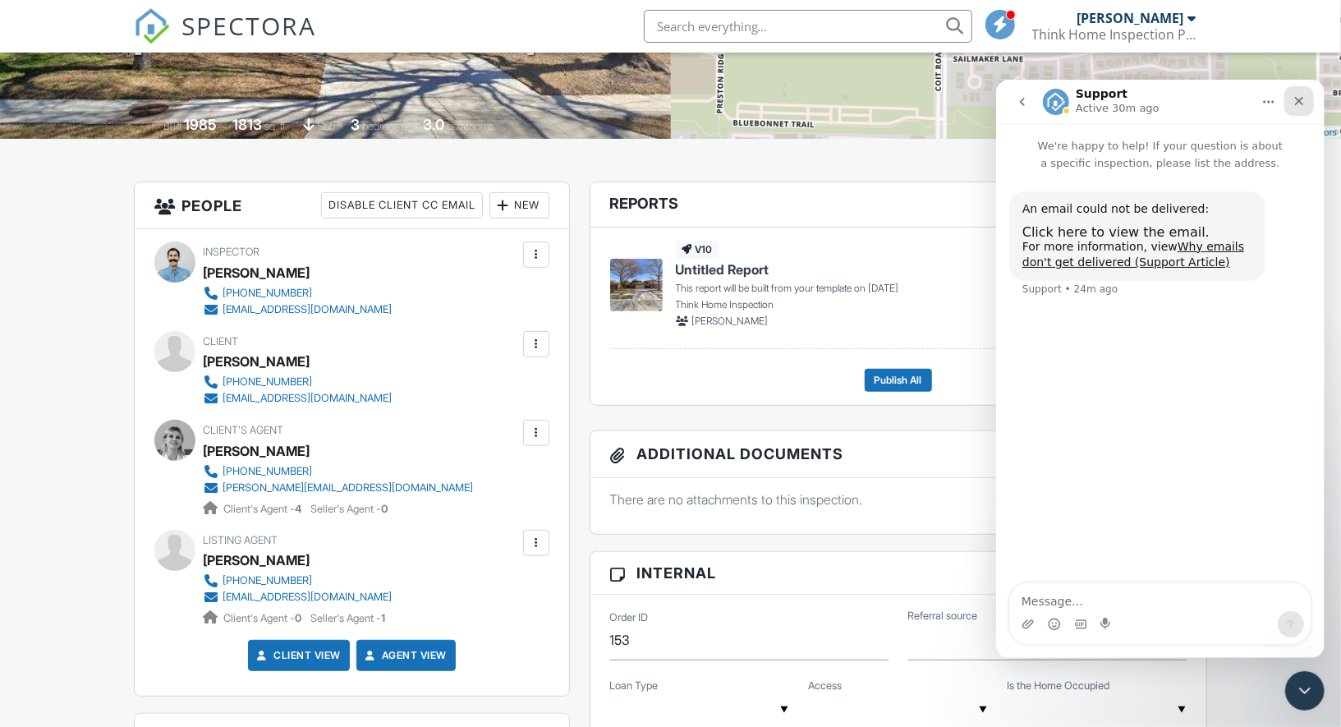
click at [1298, 98] on icon "Close" at bounding box center [1298, 100] width 13 height 13
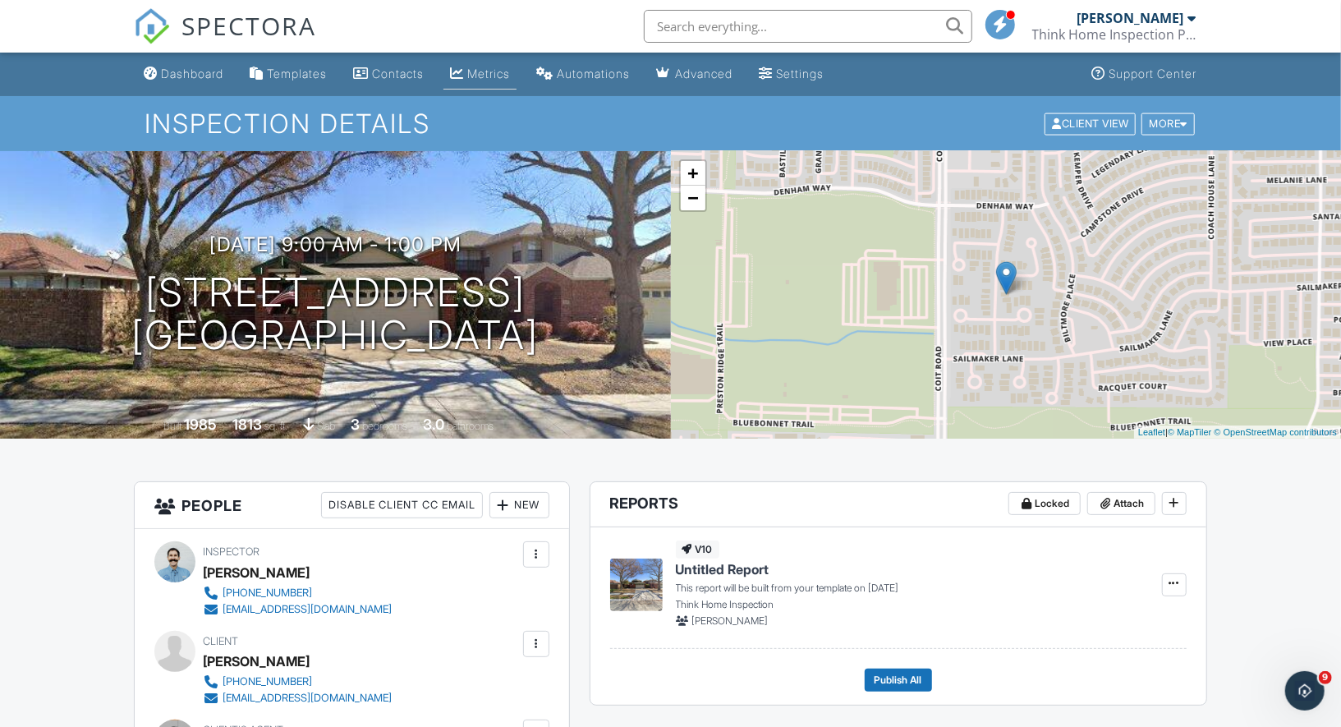
click at [503, 67] on div "Metrics" at bounding box center [488, 74] width 43 height 14
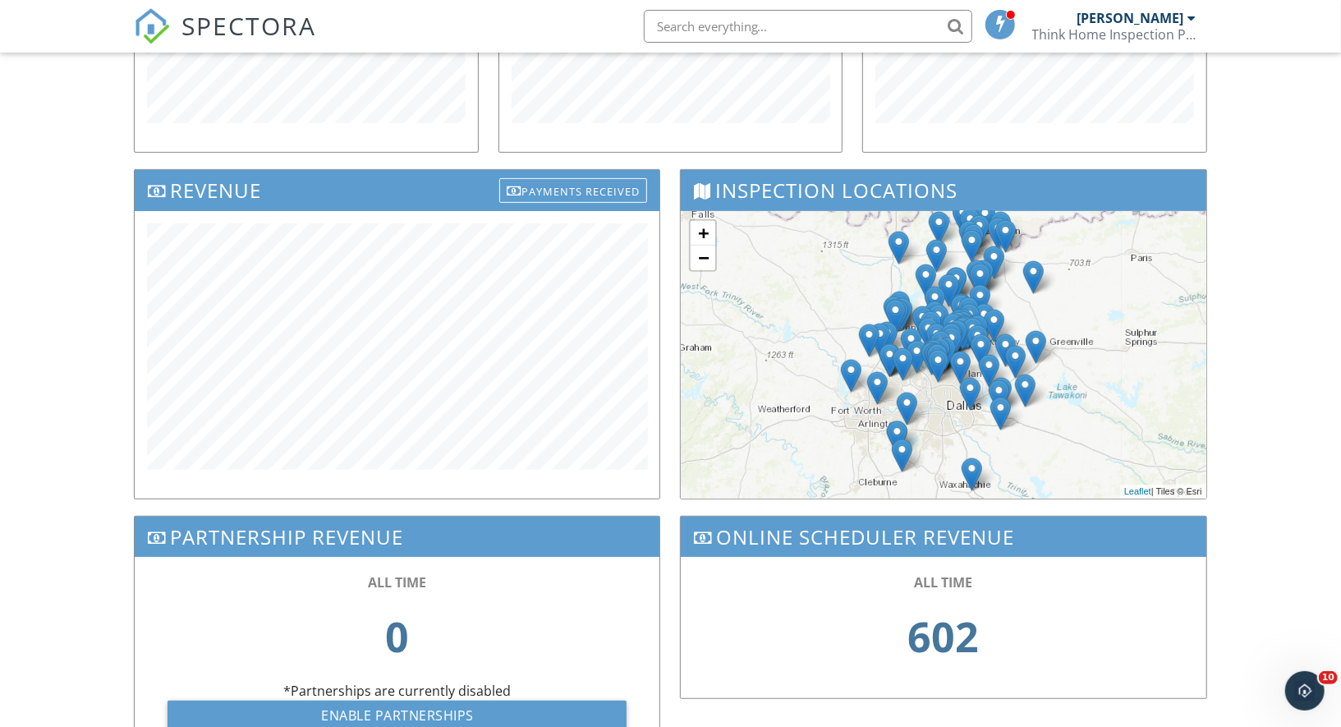
scroll to position [379, 0]
